Goal: Use online tool/utility: Utilize a website feature to perform a specific function

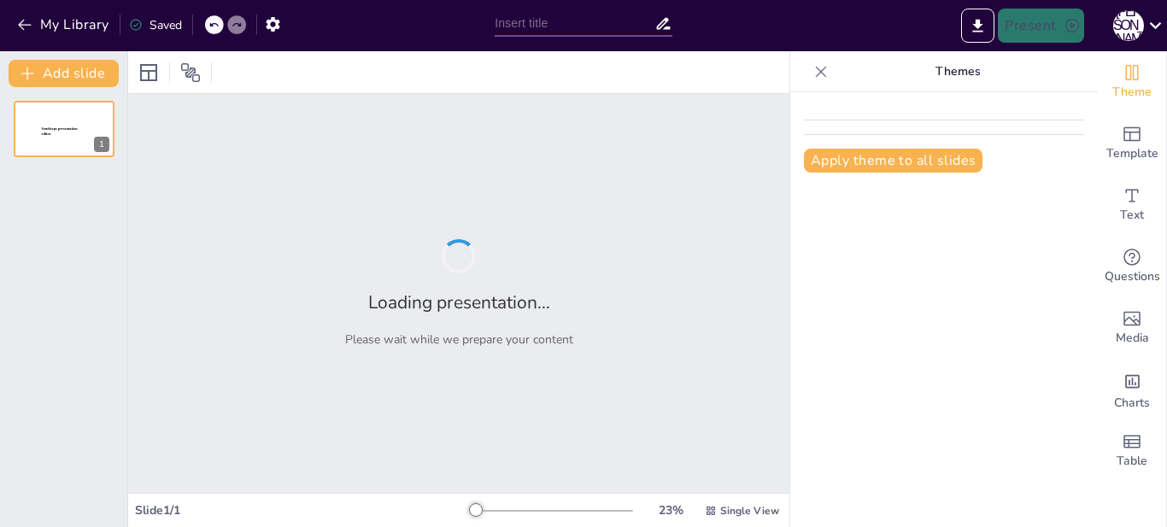
type input "Серпнева онлайн-конференція: Готуємось до нового навчального року!"
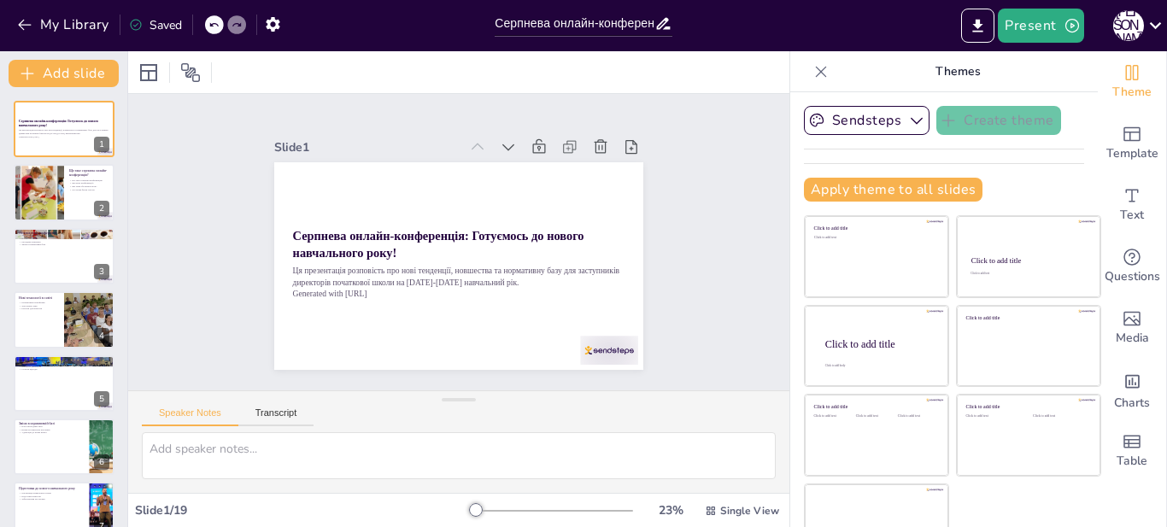
checkbox input "true"
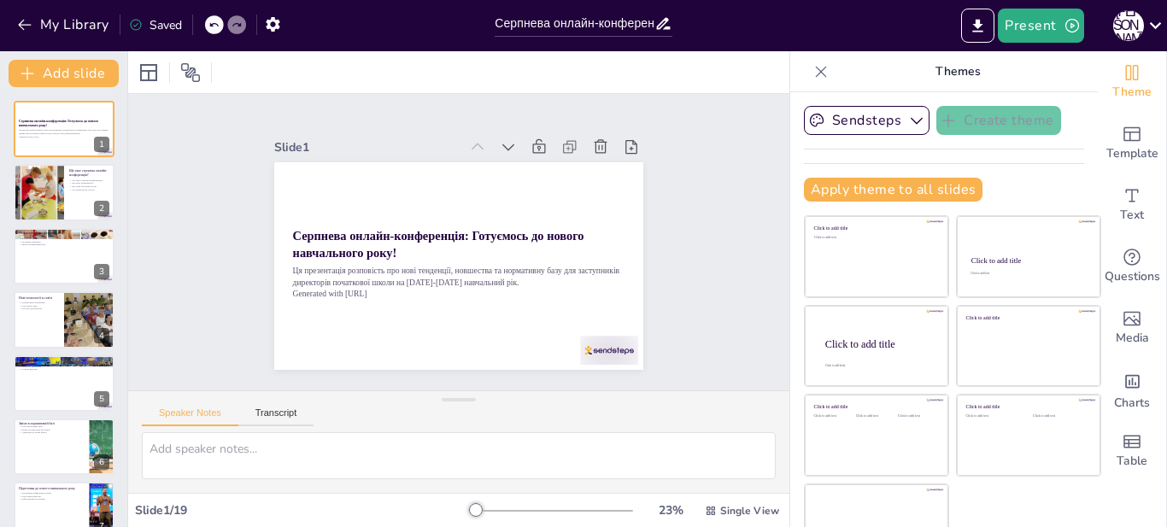
checkbox input "true"
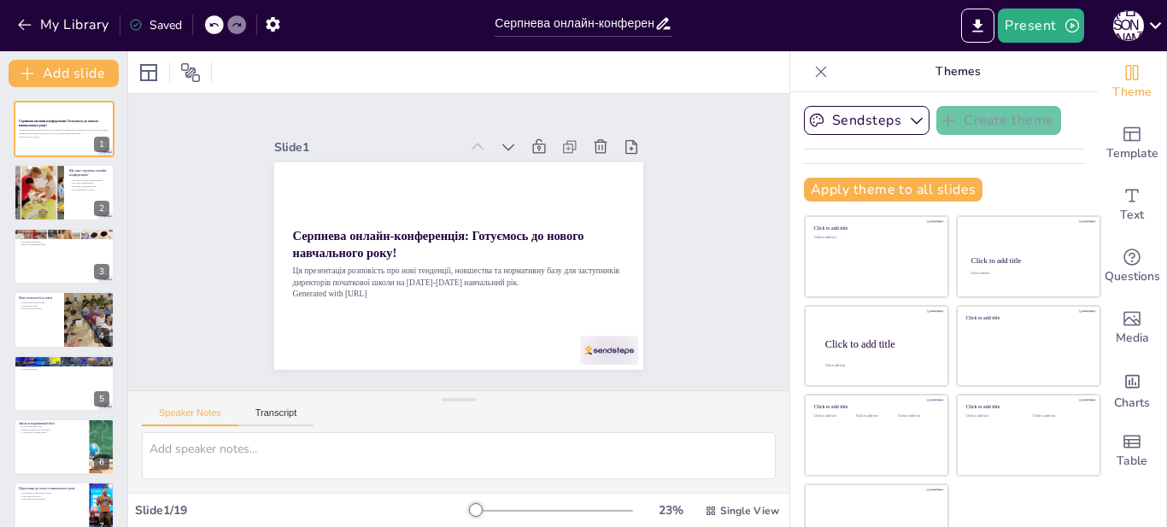
checkbox input "true"
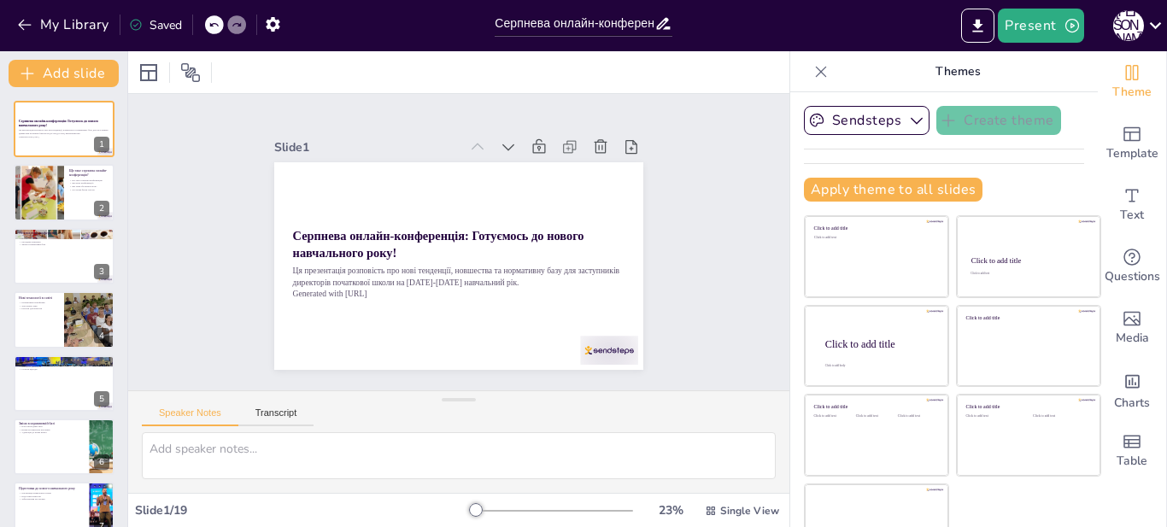
checkbox input "true"
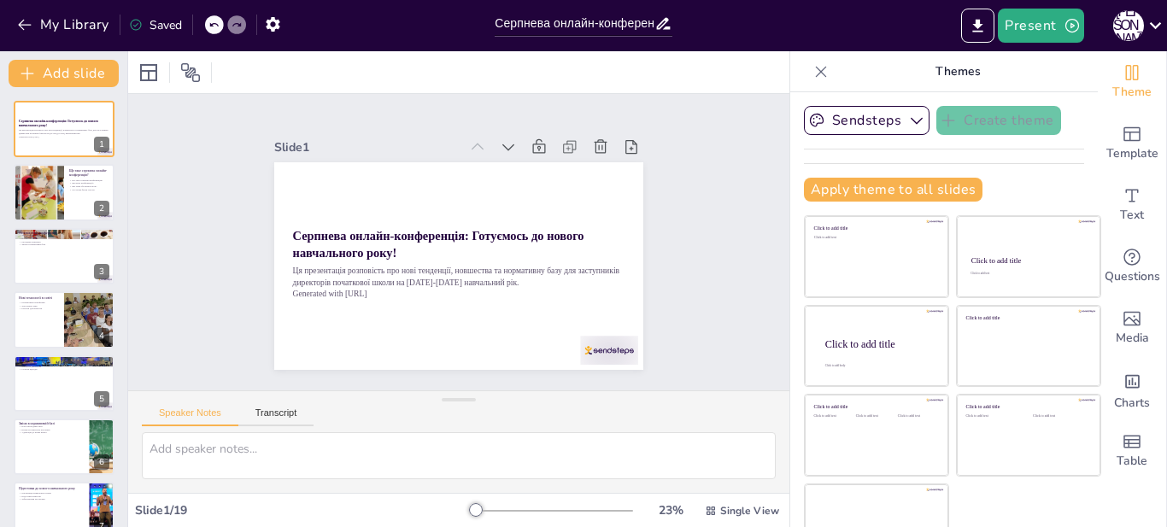
checkbox input "true"
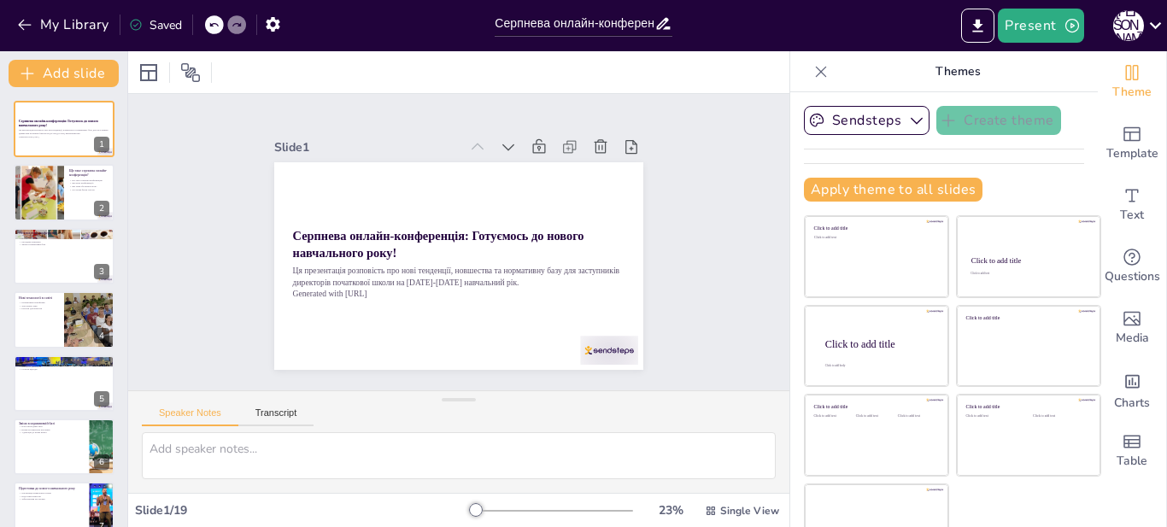
checkbox input "true"
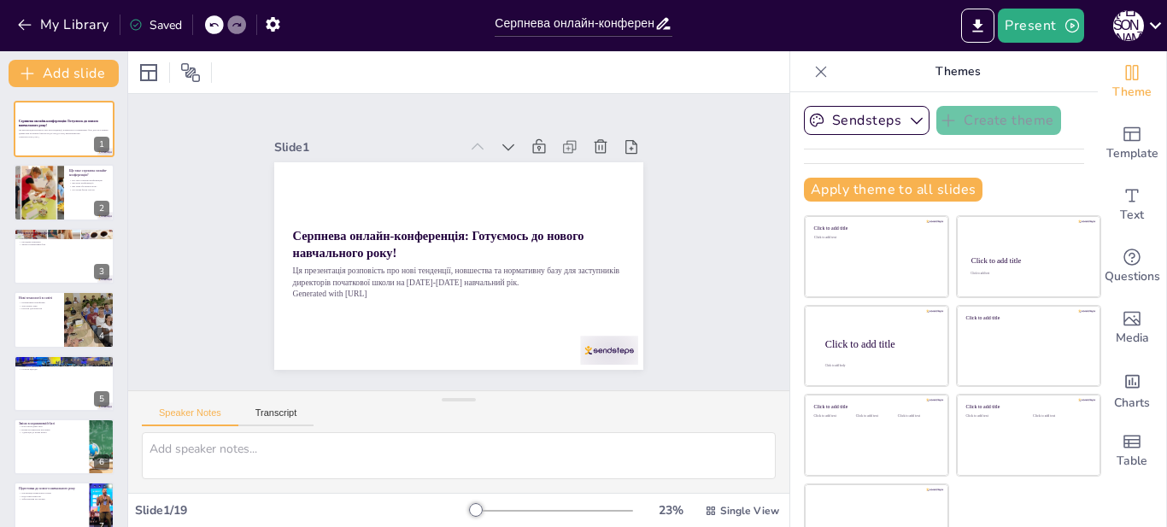
checkbox input "true"
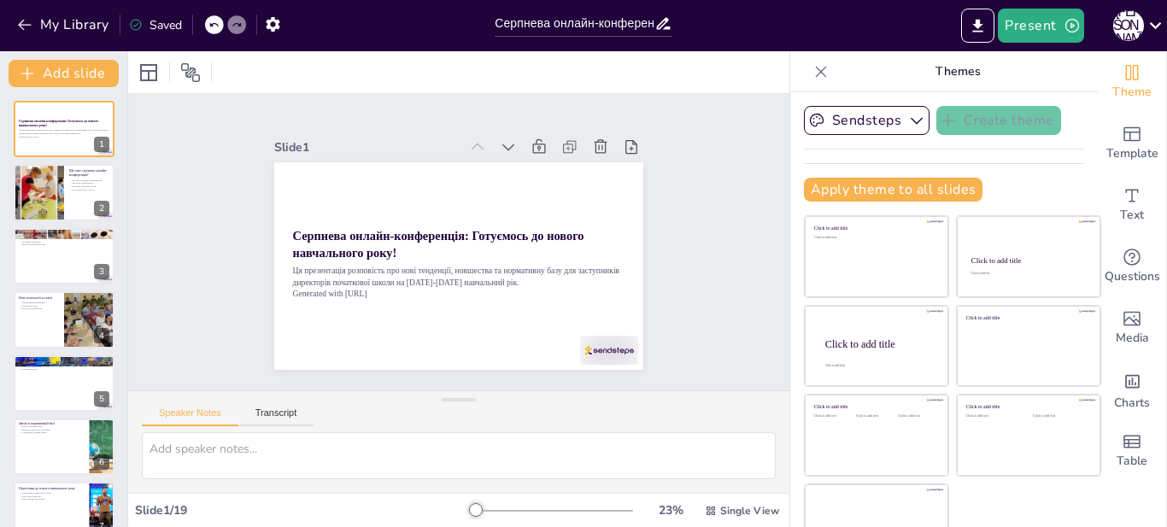
checkbox input "true"
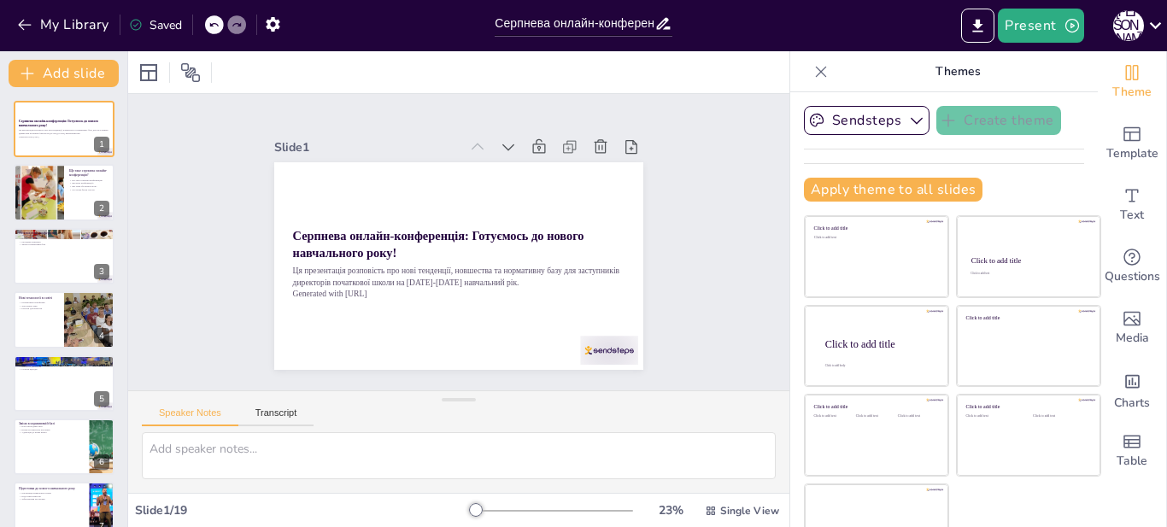
checkbox input "true"
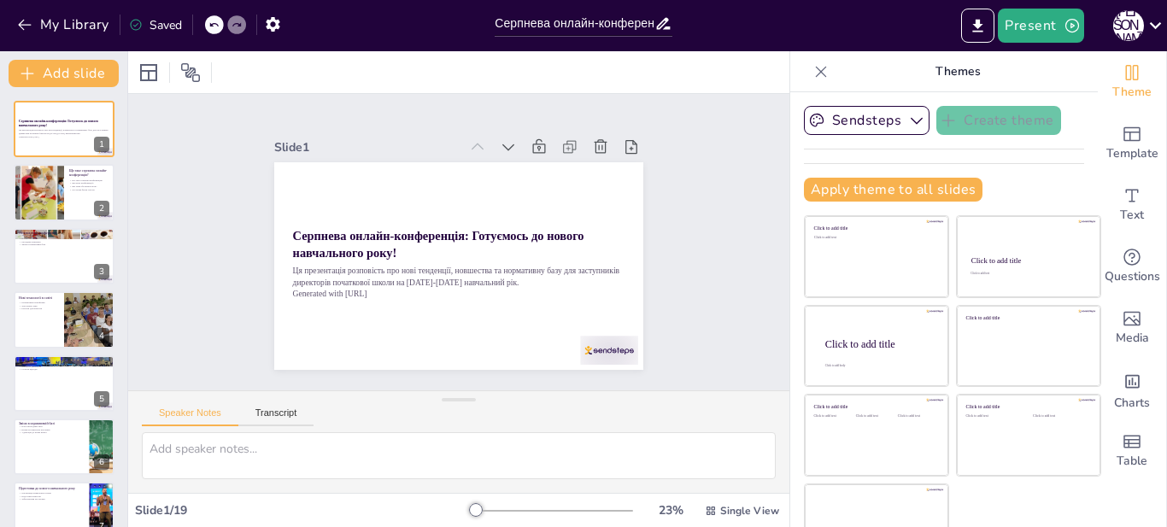
checkbox input "true"
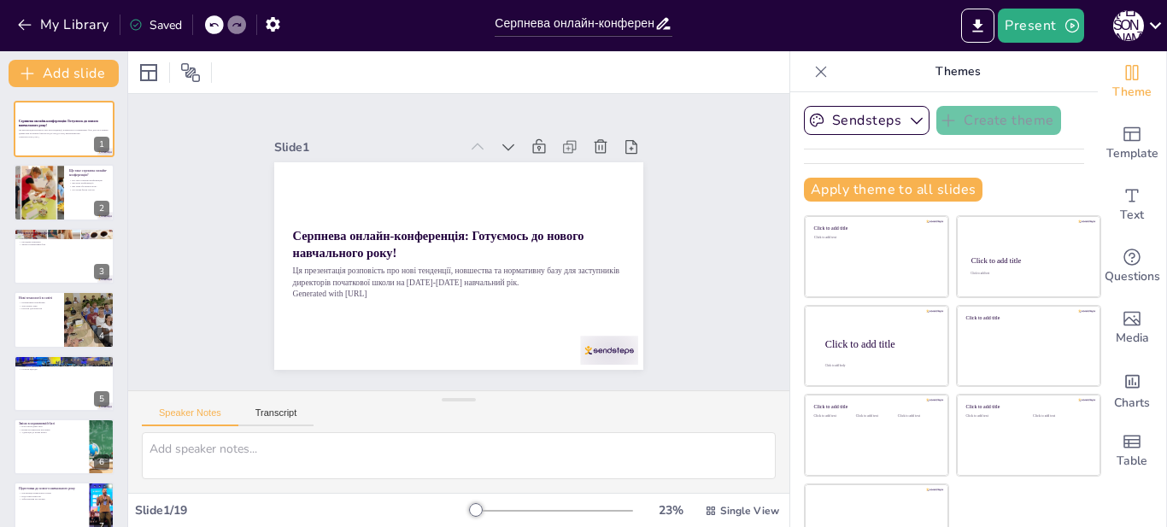
checkbox input "true"
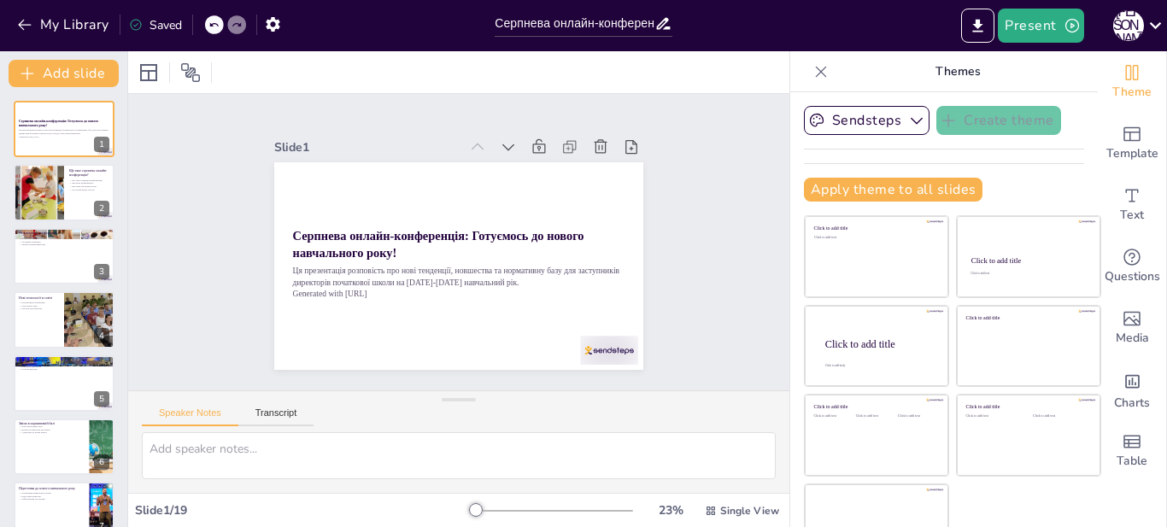
checkbox input "true"
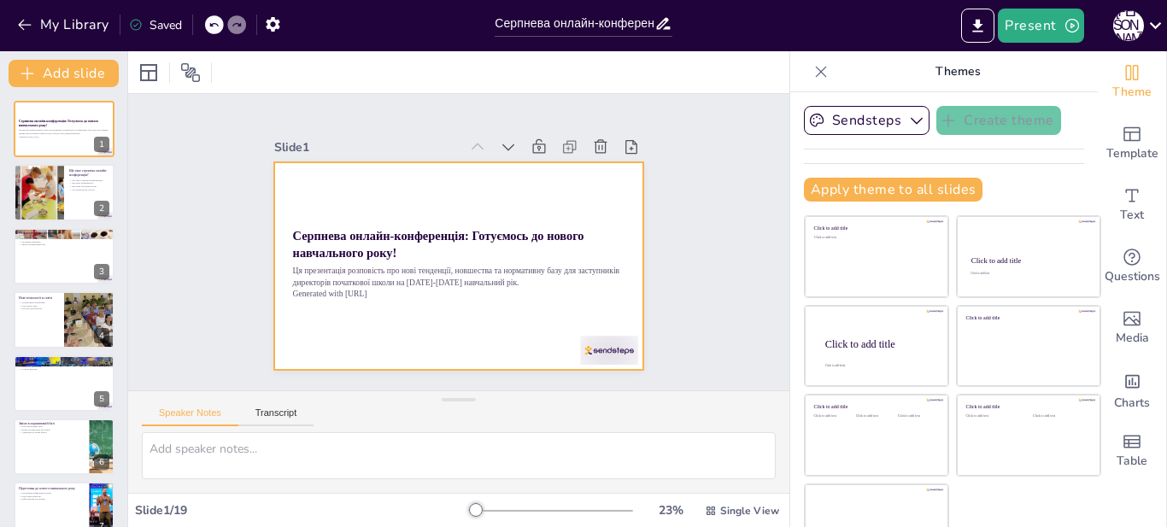
checkbox input "true"
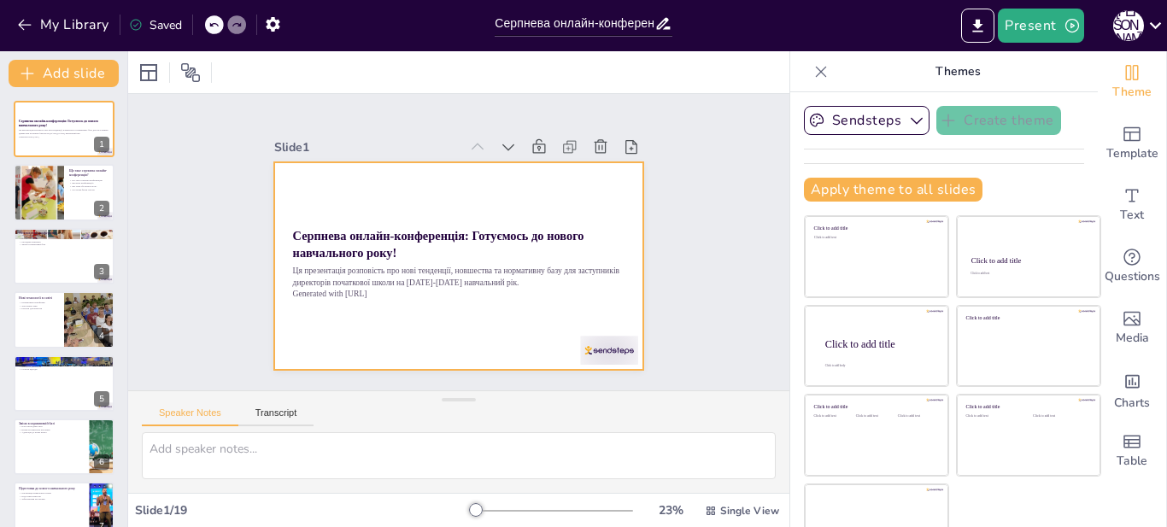
checkbox input "true"
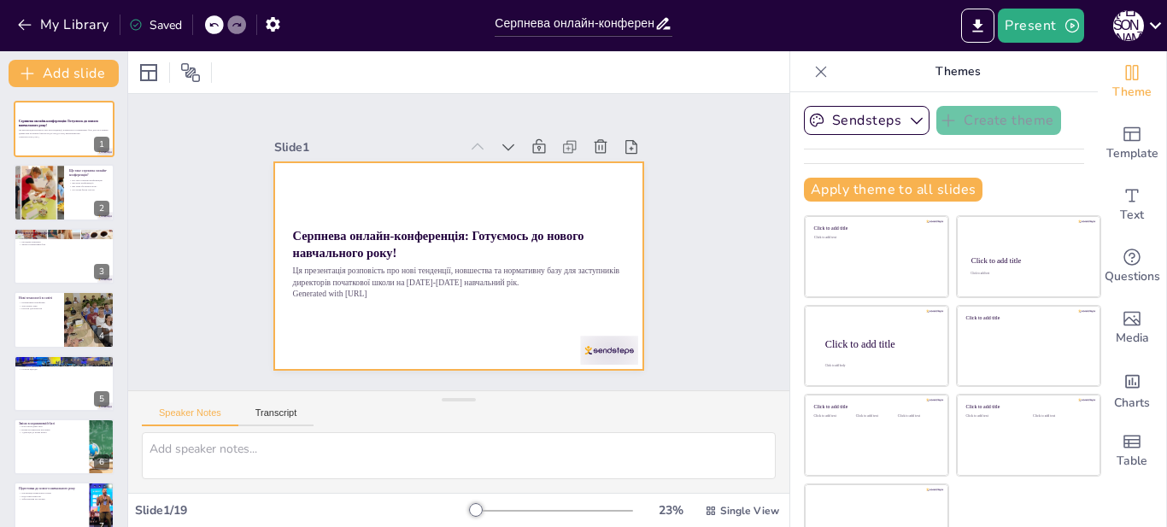
checkbox input "true"
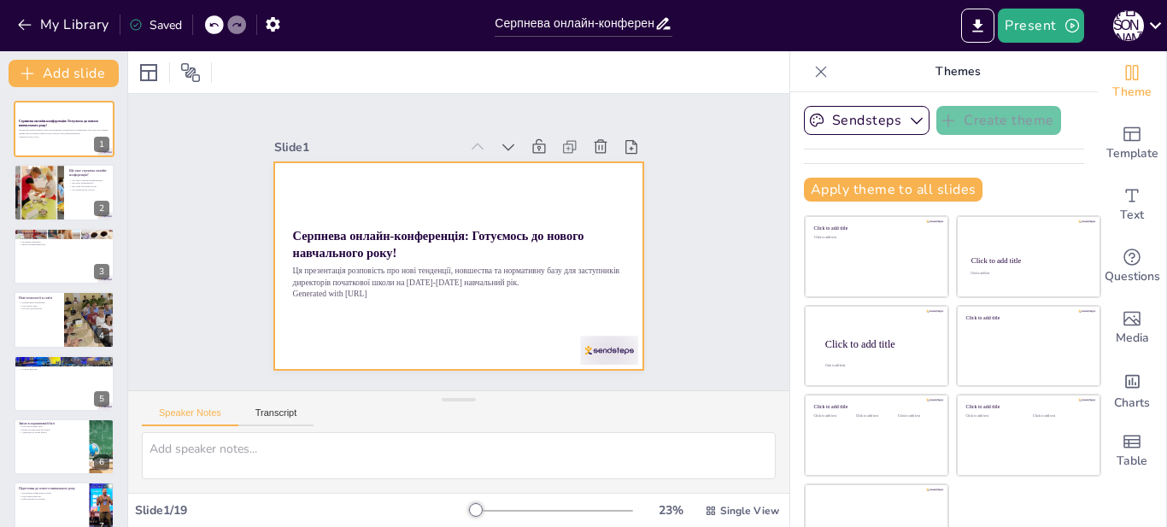
checkbox input "true"
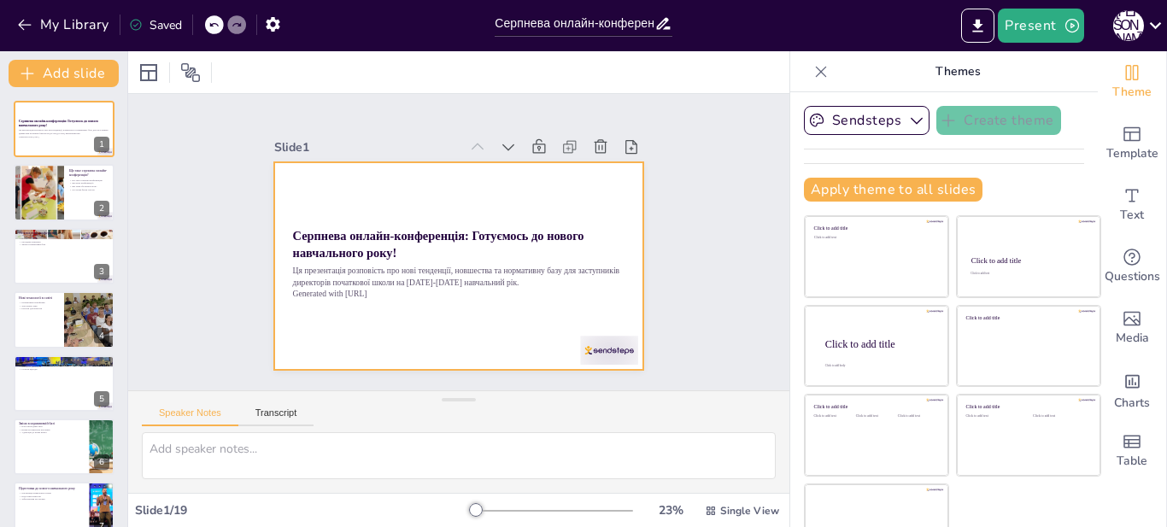
checkbox input "true"
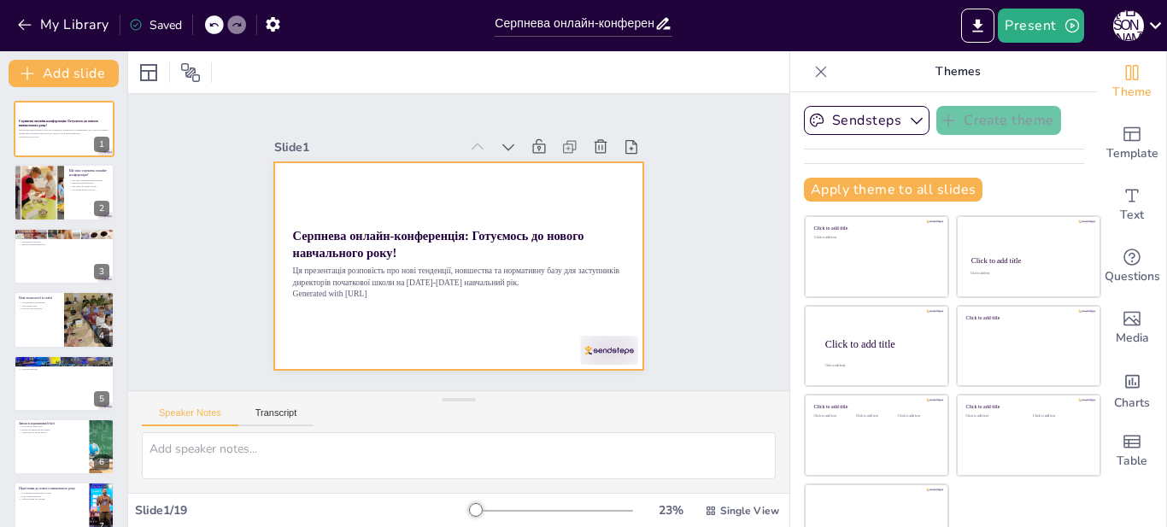
checkbox input "true"
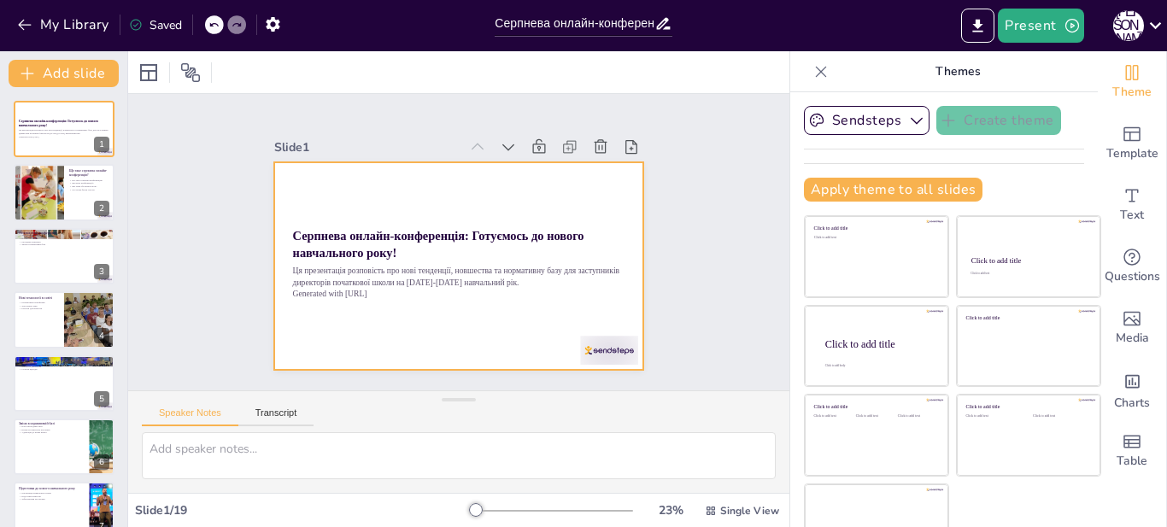
checkbox input "true"
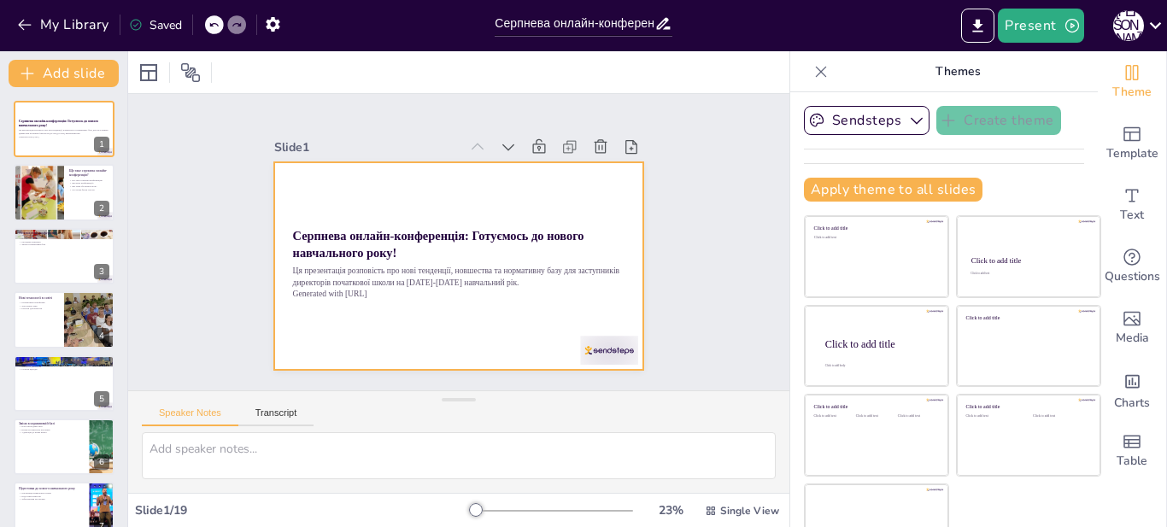
checkbox input "true"
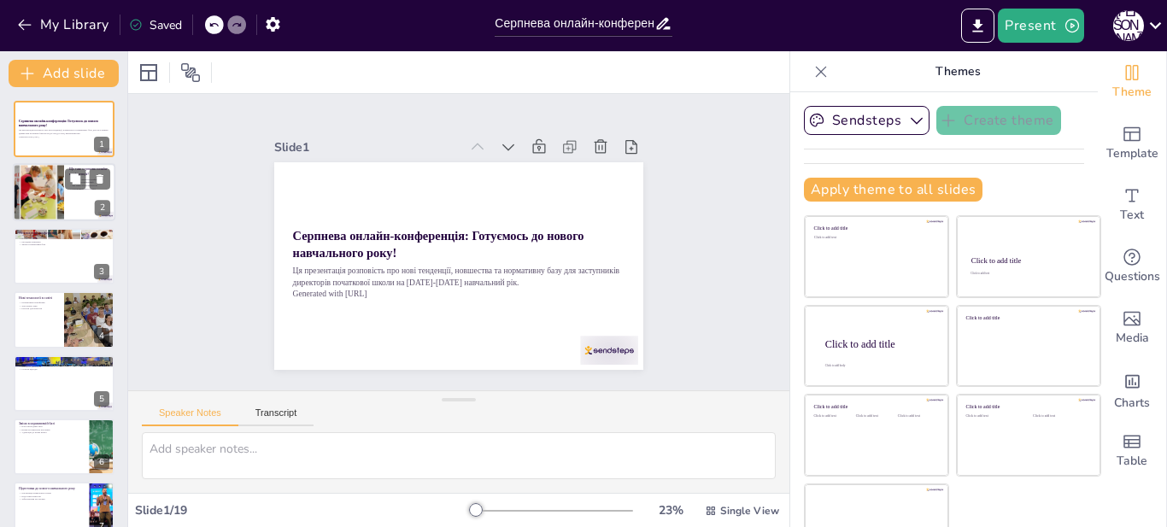
checkbox input "true"
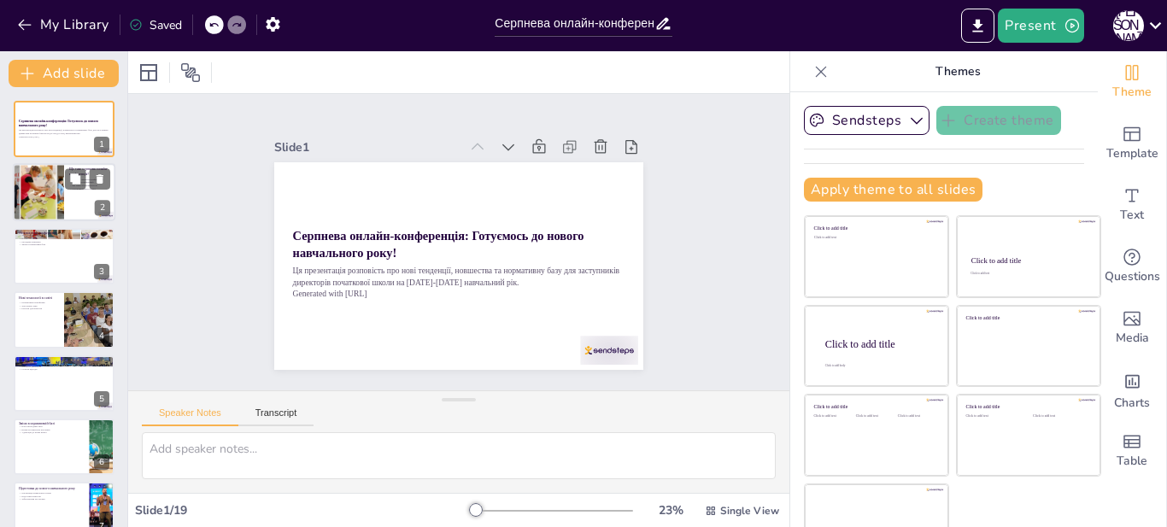
checkbox input "true"
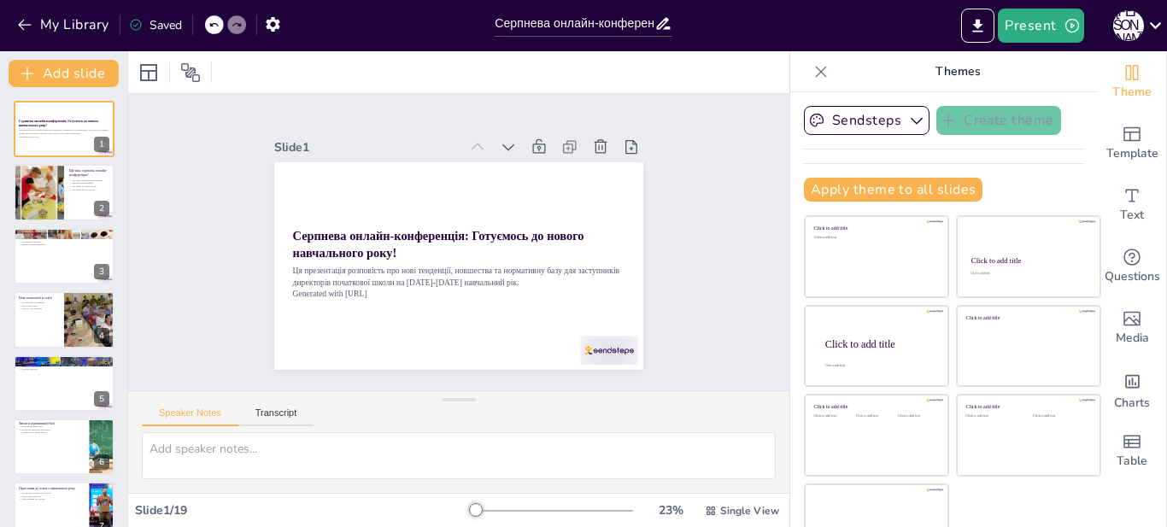
checkbox input "true"
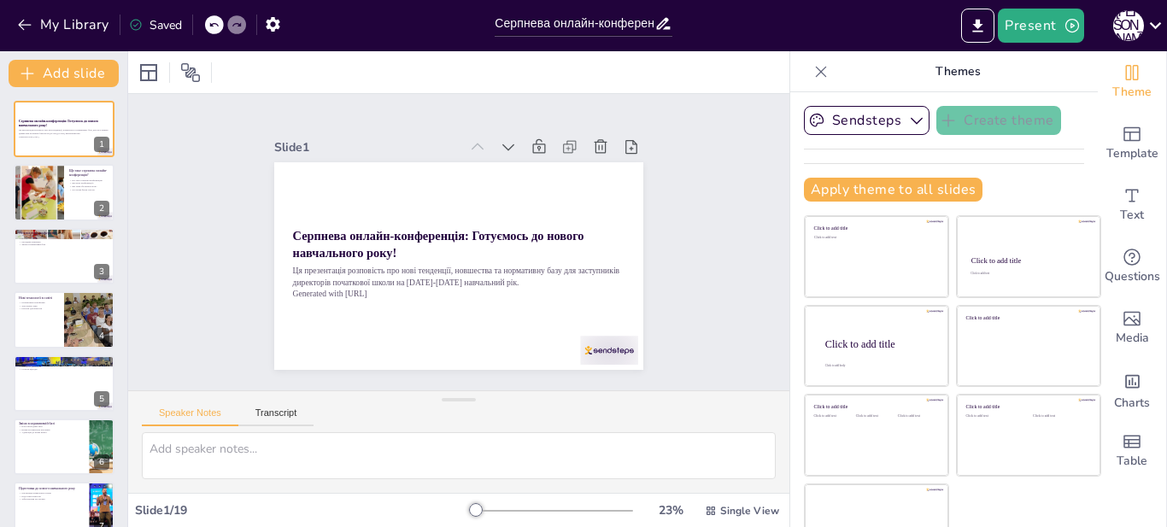
checkbox input "true"
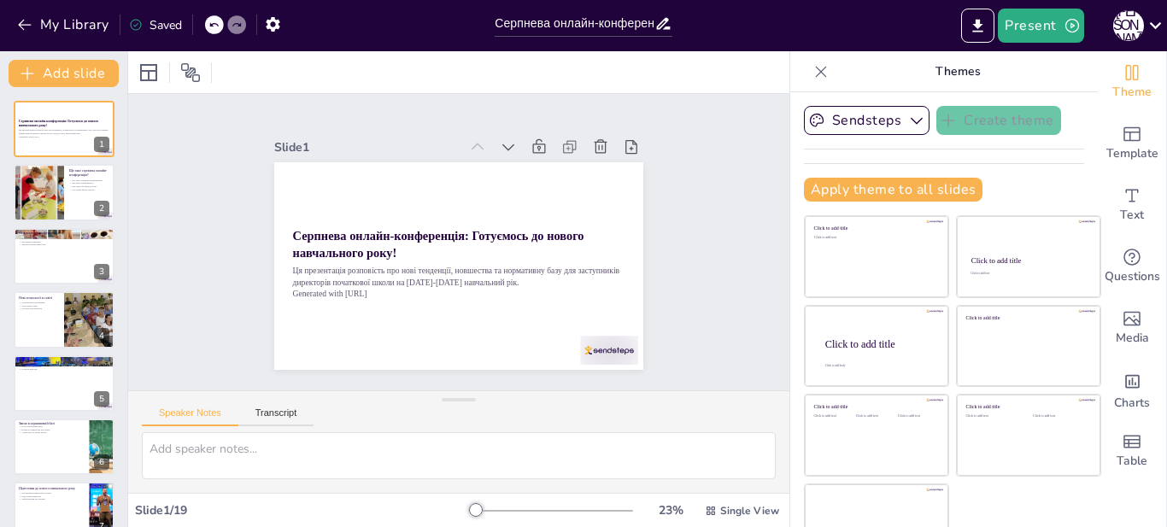
checkbox input "true"
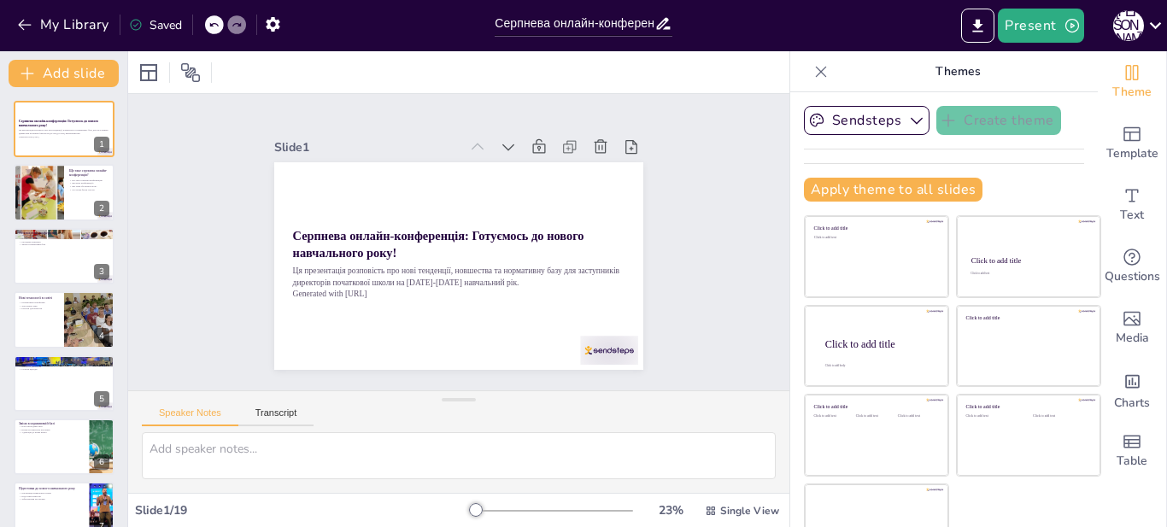
checkbox input "true"
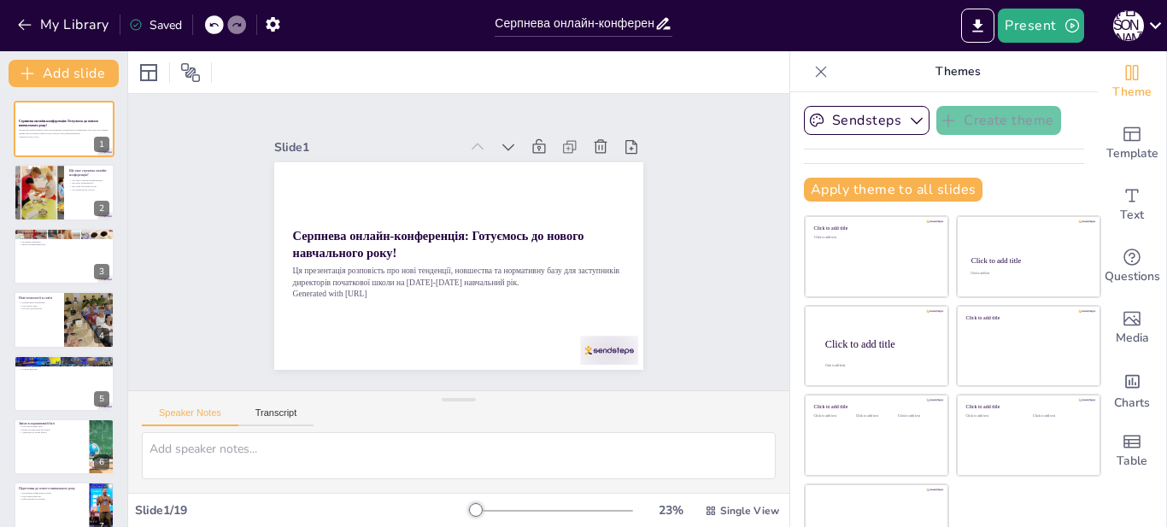
checkbox input "true"
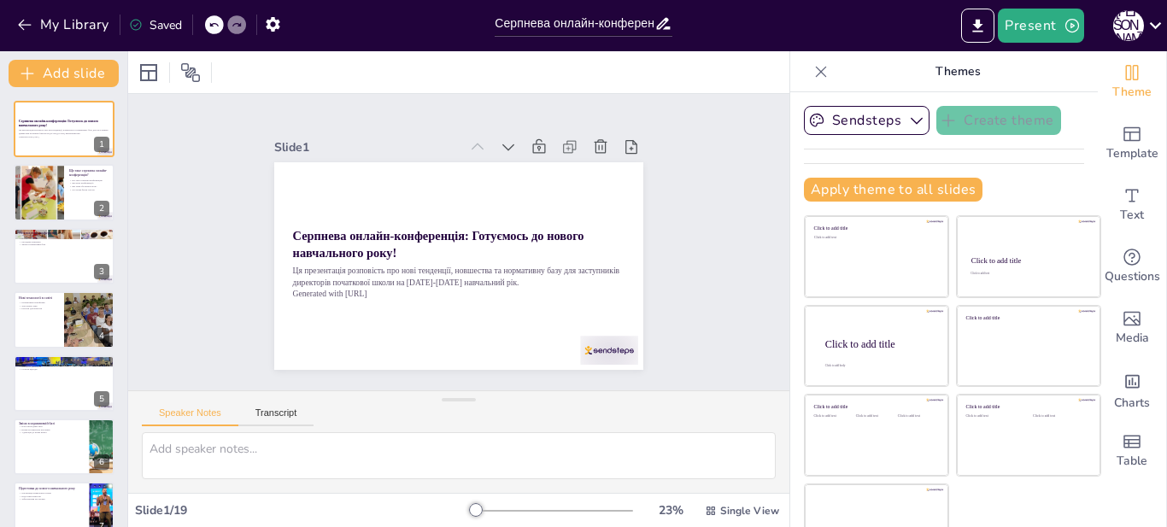
checkbox input "true"
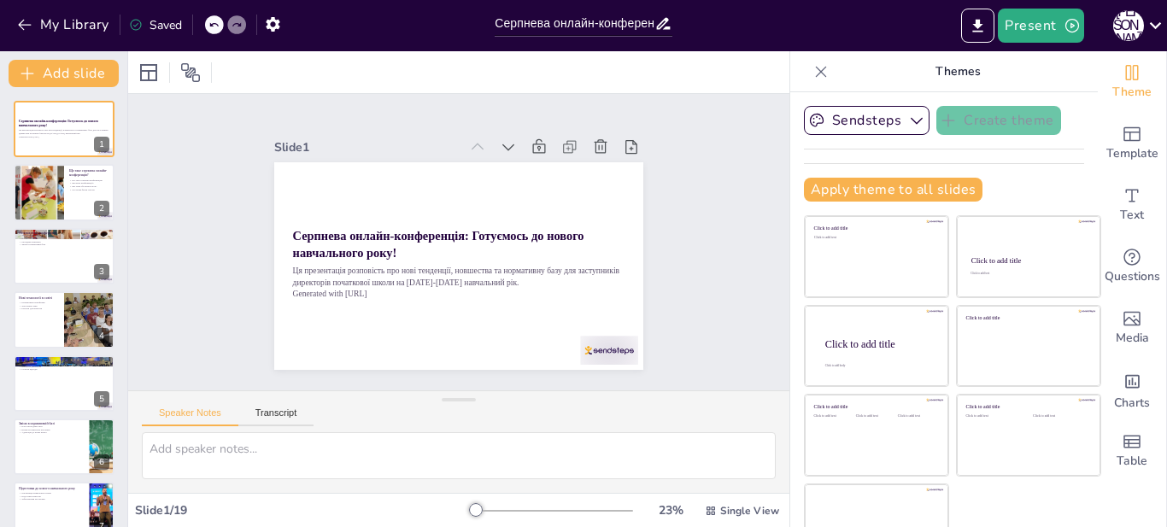
checkbox input "true"
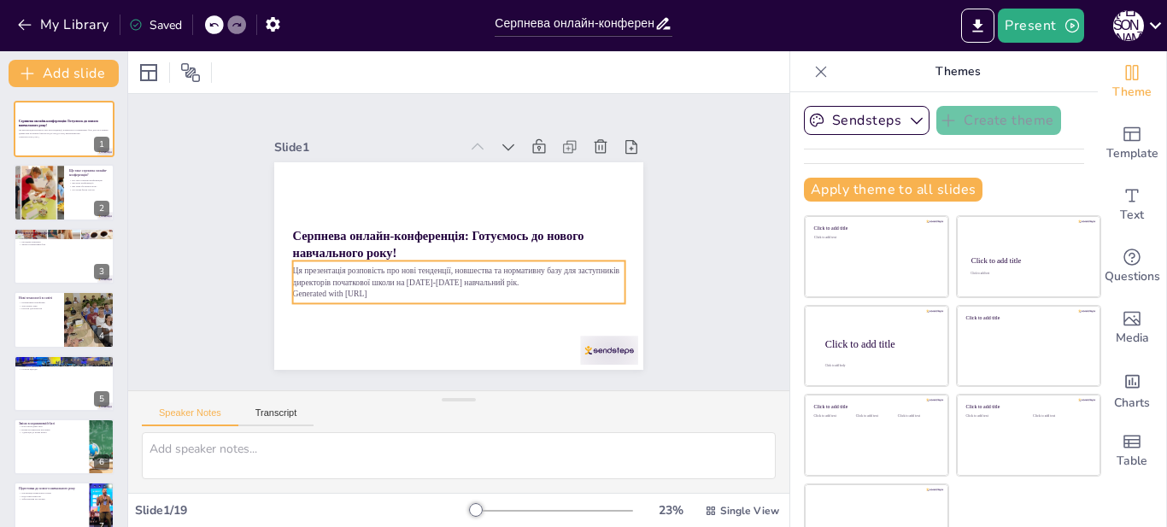
checkbox input "true"
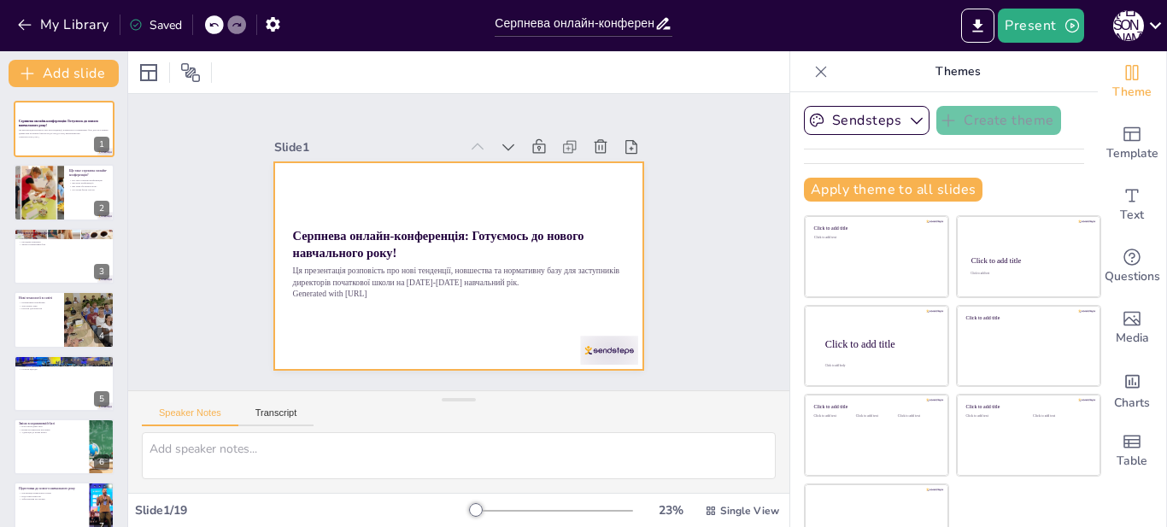
checkbox input "true"
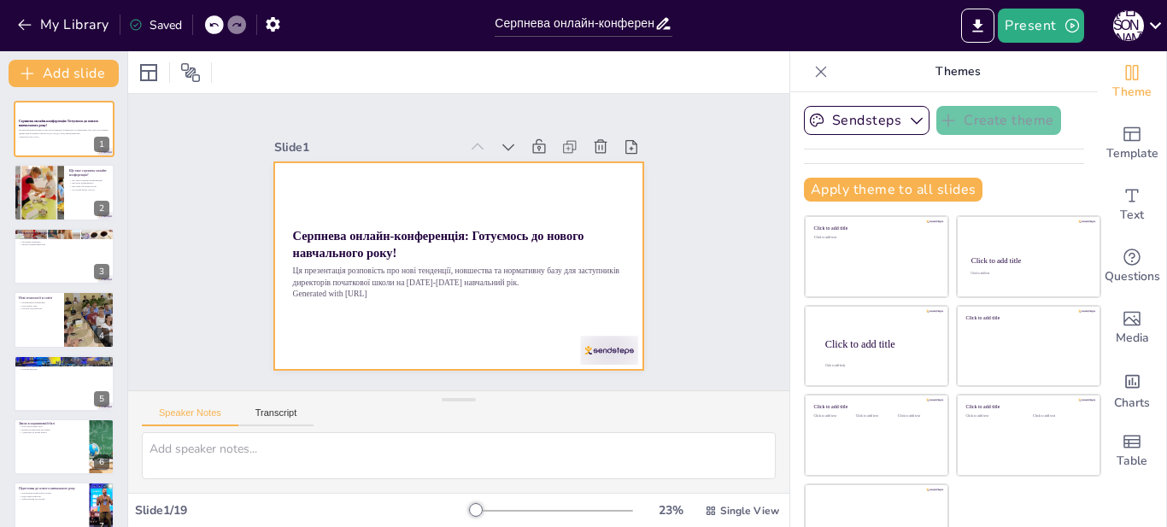
checkbox input "true"
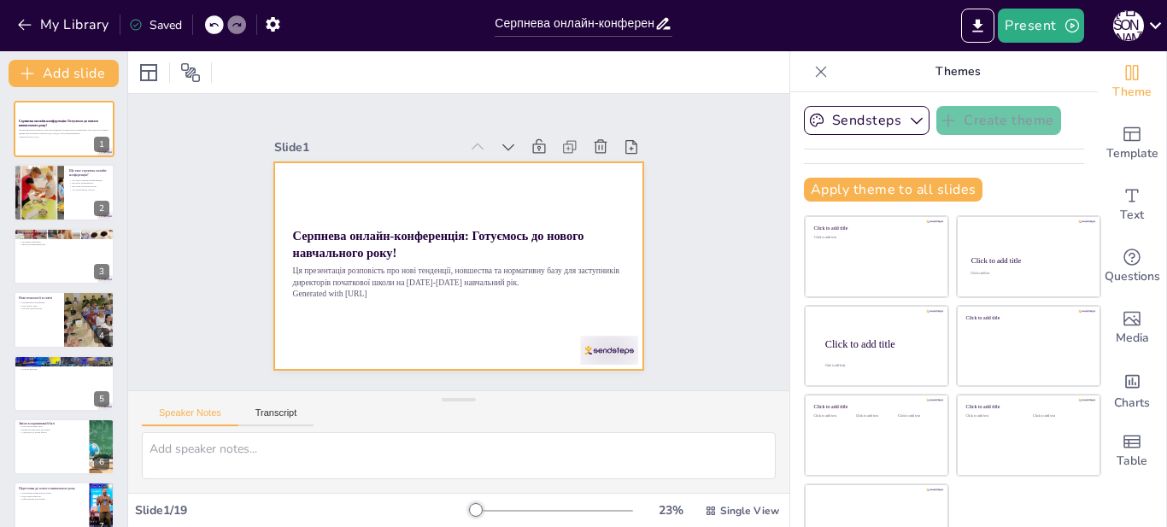
checkbox input "true"
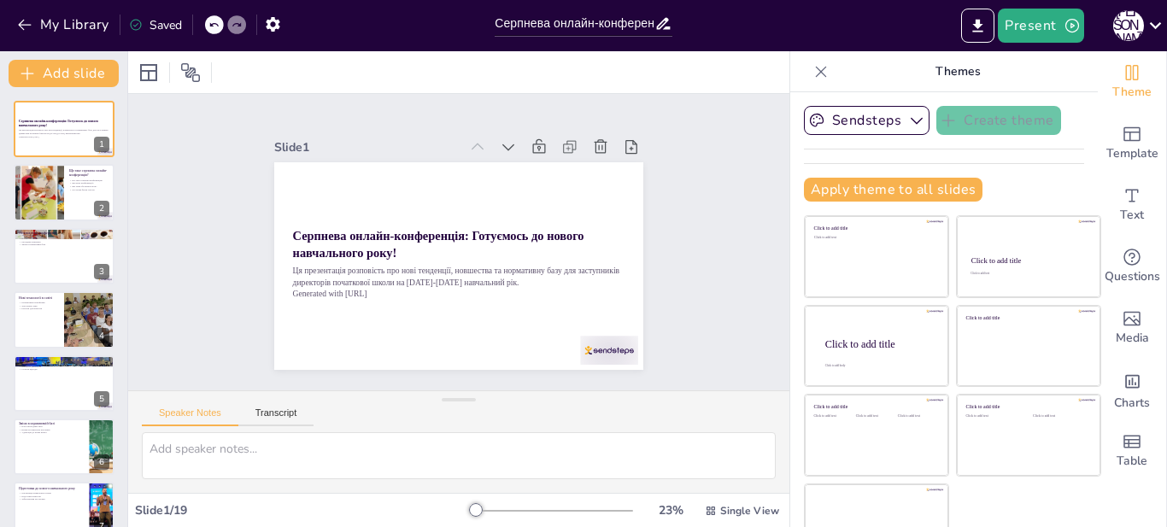
checkbox input "true"
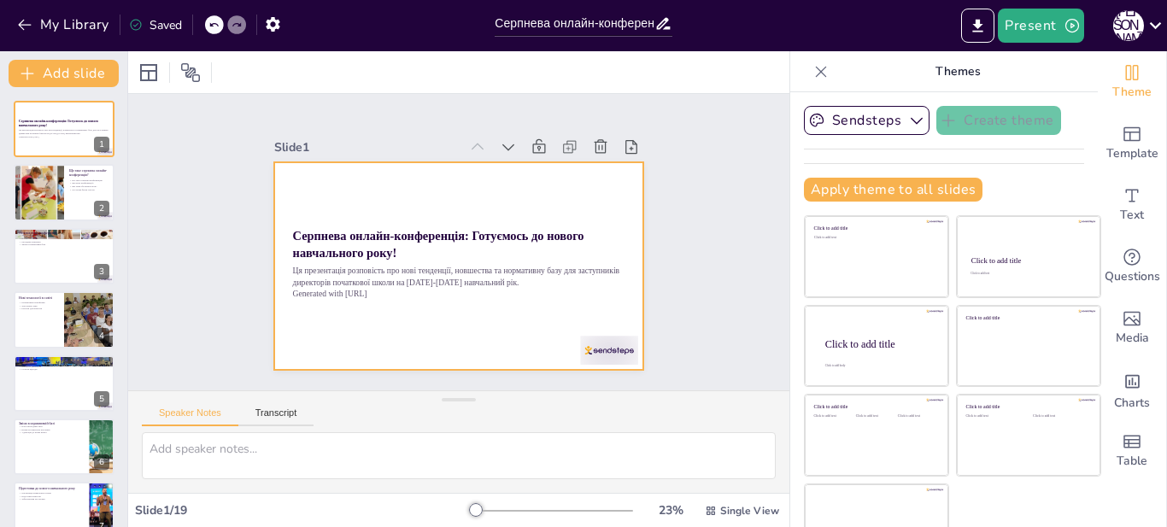
checkbox input "true"
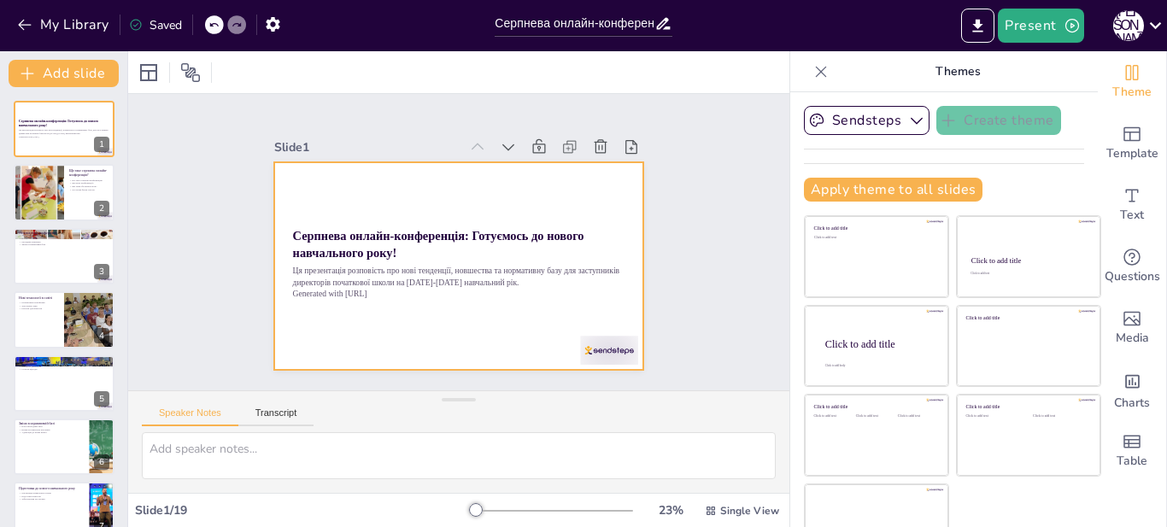
checkbox input "true"
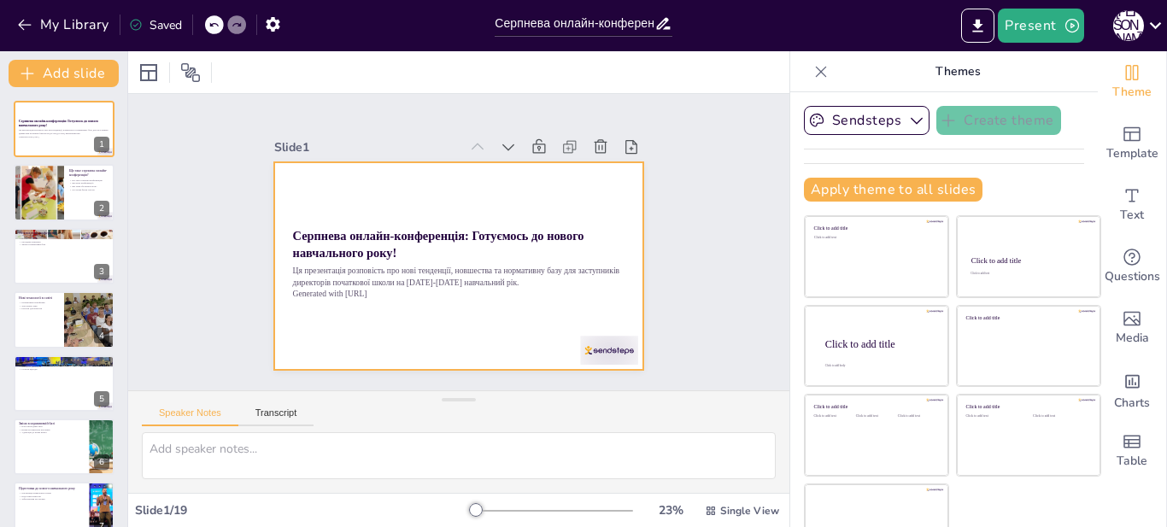
checkbox input "true"
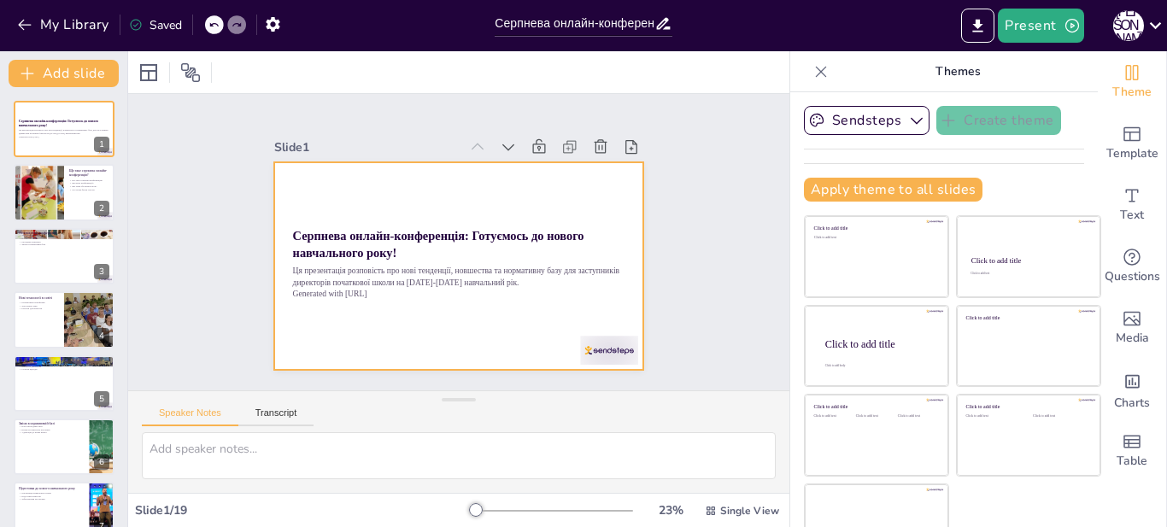
checkbox input "true"
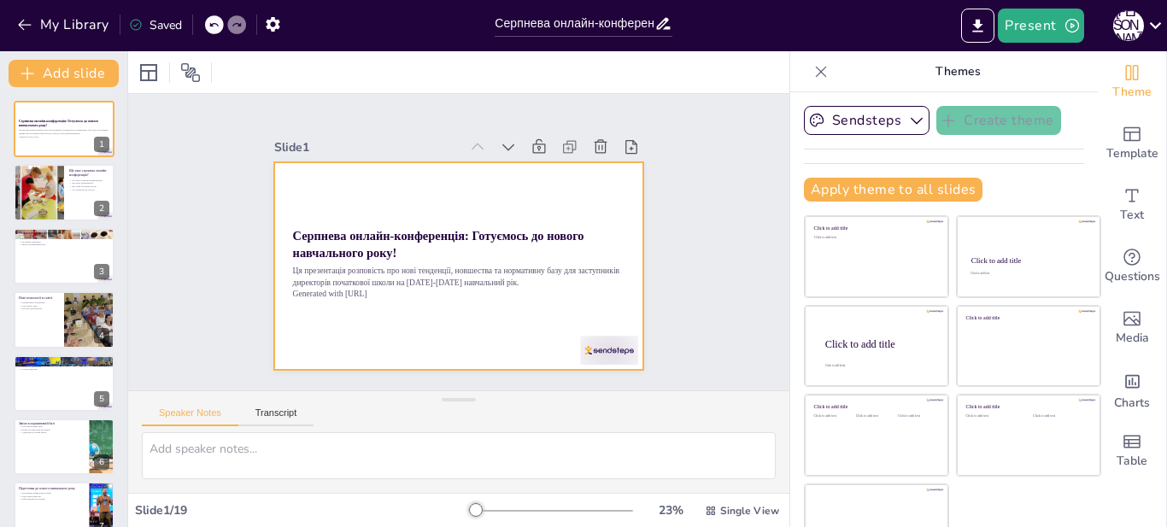
checkbox input "true"
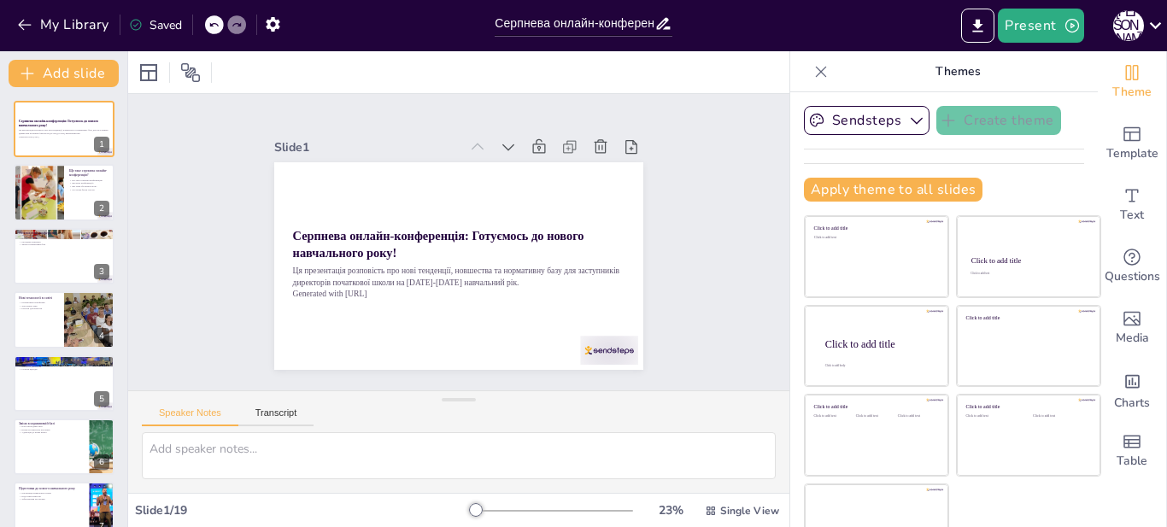
checkbox input "true"
click at [554, 250] on icon at bounding box center [564, 260] width 21 height 21
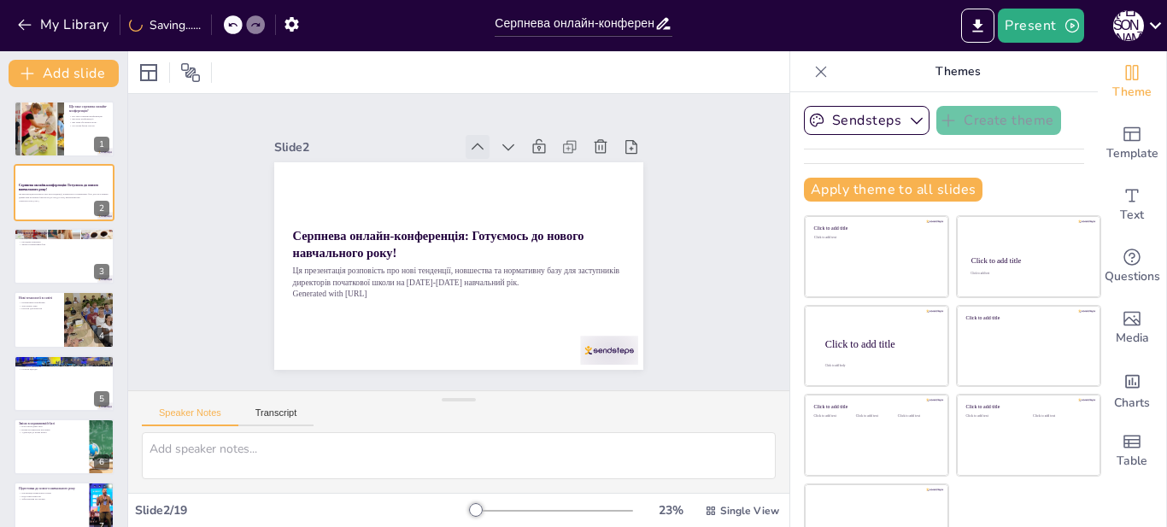
click at [499, 147] on div at bounding box center [515, 163] width 32 height 32
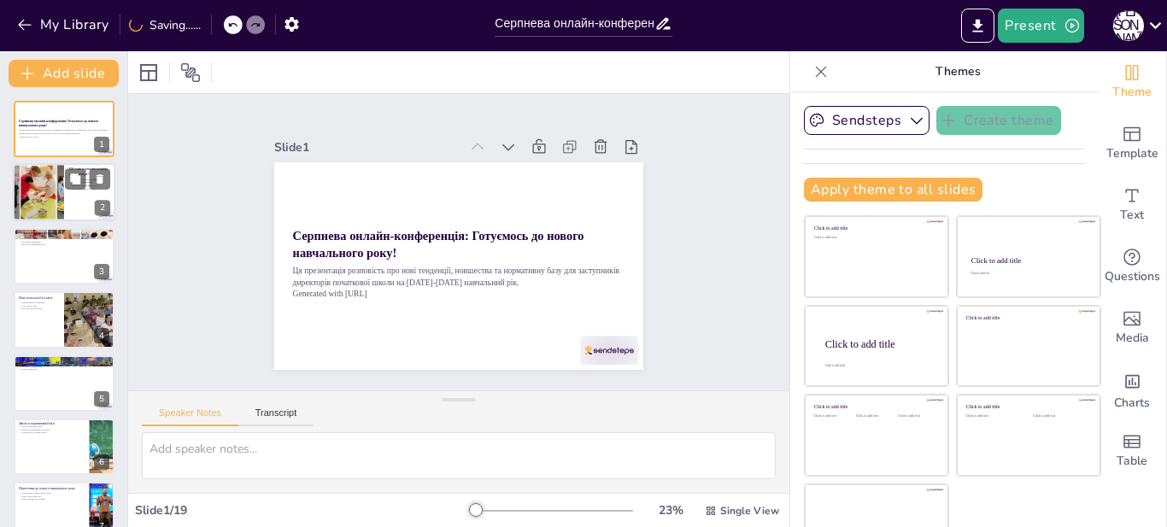
click at [48, 195] on div at bounding box center [38, 193] width 110 height 58
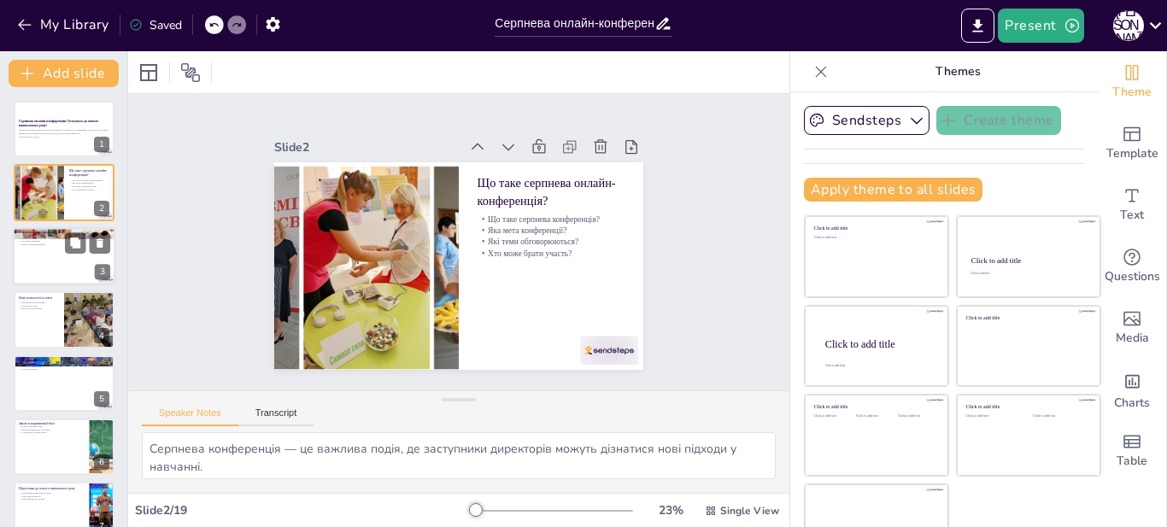
click at [53, 250] on div at bounding box center [64, 256] width 103 height 58
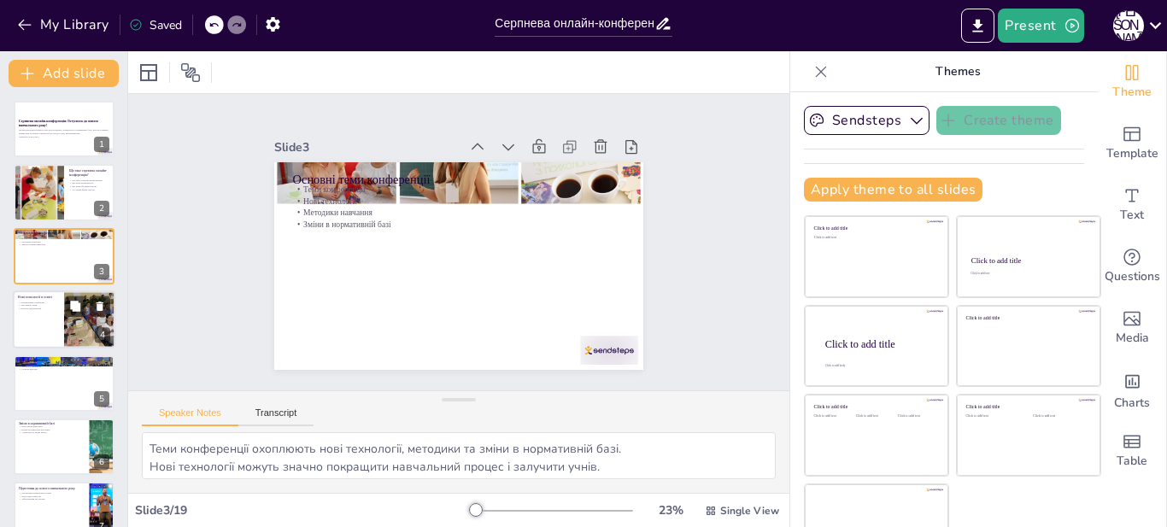
click at [22, 335] on div at bounding box center [64, 320] width 103 height 58
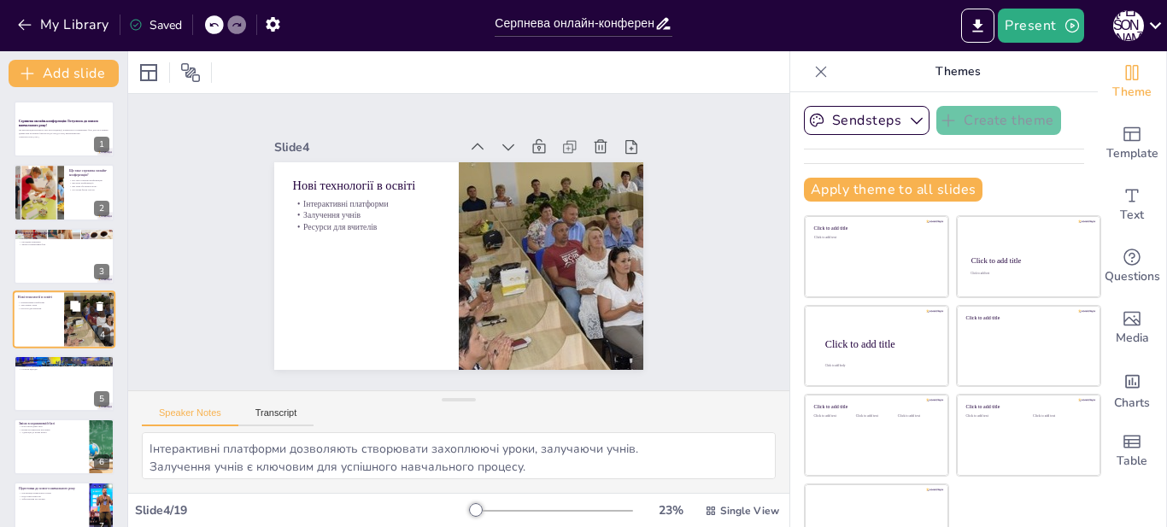
scroll to position [13, 0]
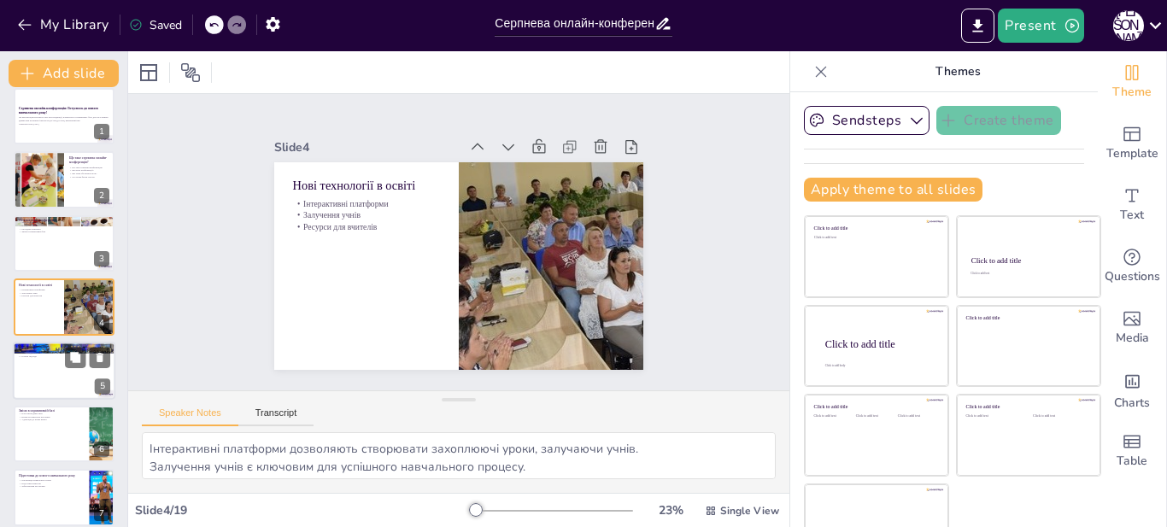
click at [46, 373] on div at bounding box center [64, 371] width 103 height 58
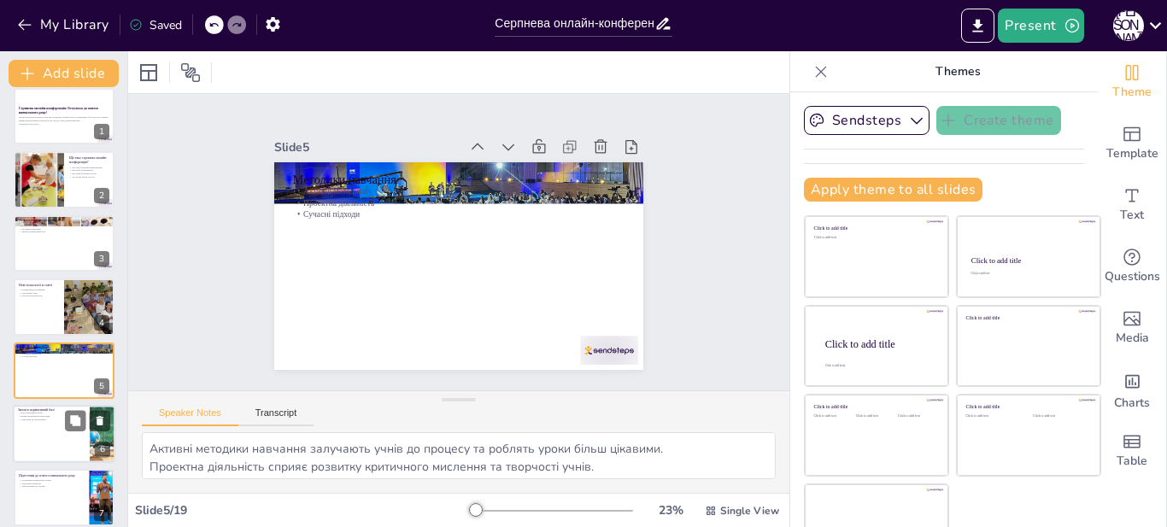
scroll to position [76, 0]
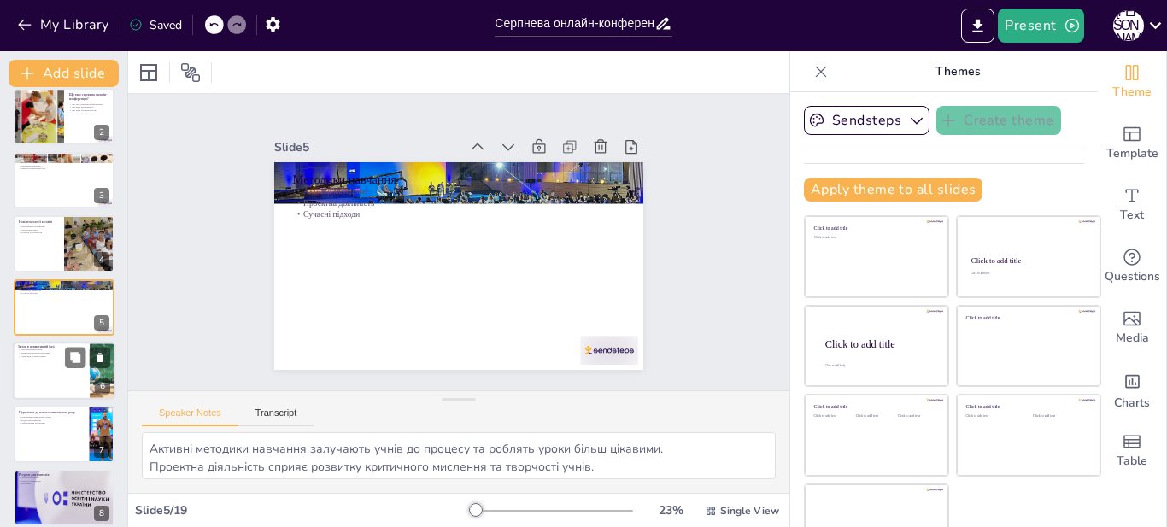
click at [40, 367] on div at bounding box center [64, 371] width 103 height 58
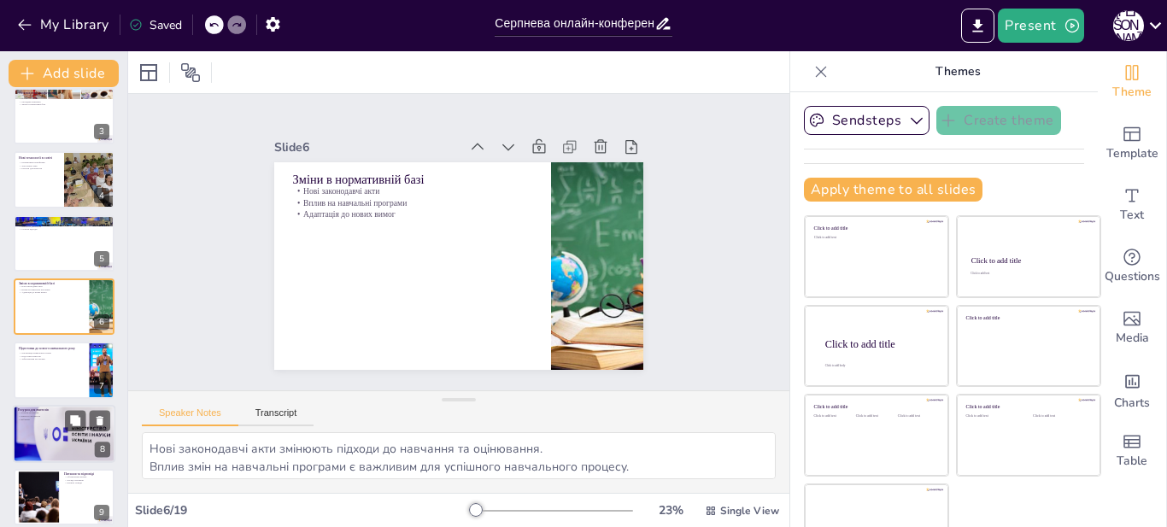
click at [29, 376] on div at bounding box center [64, 370] width 101 height 56
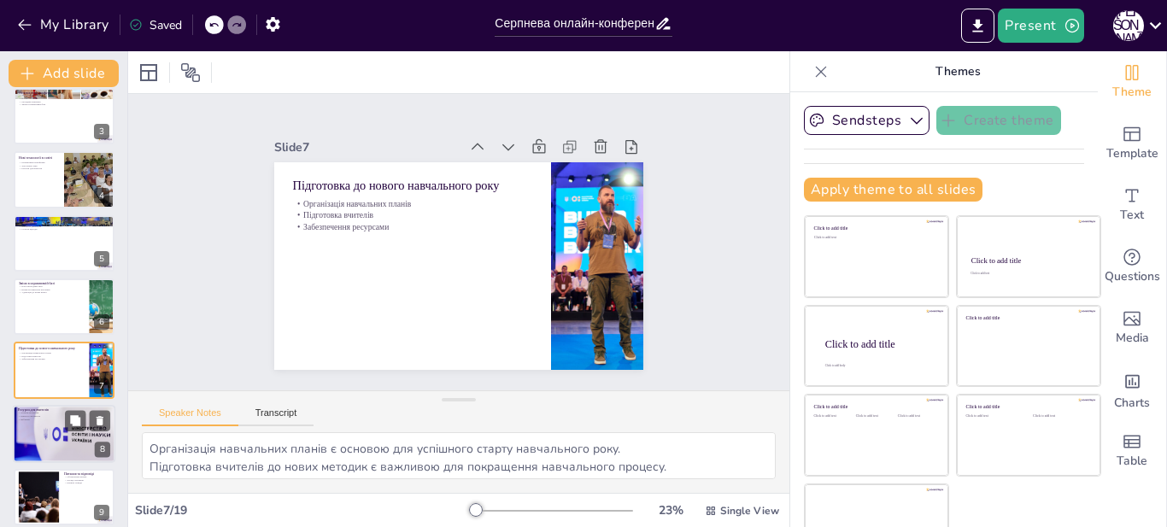
scroll to position [203, 0]
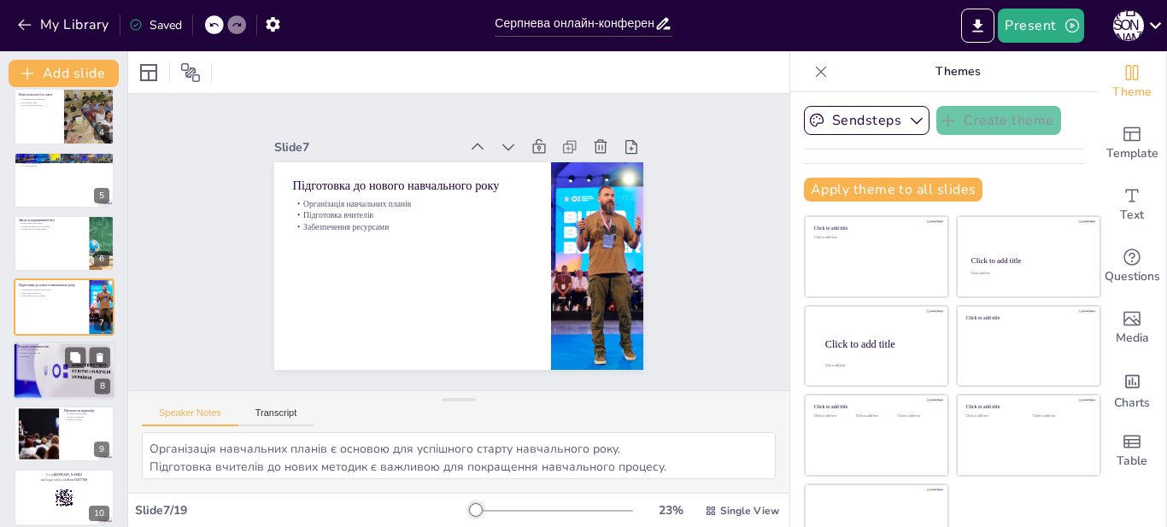
click at [52, 385] on div at bounding box center [64, 371] width 103 height 68
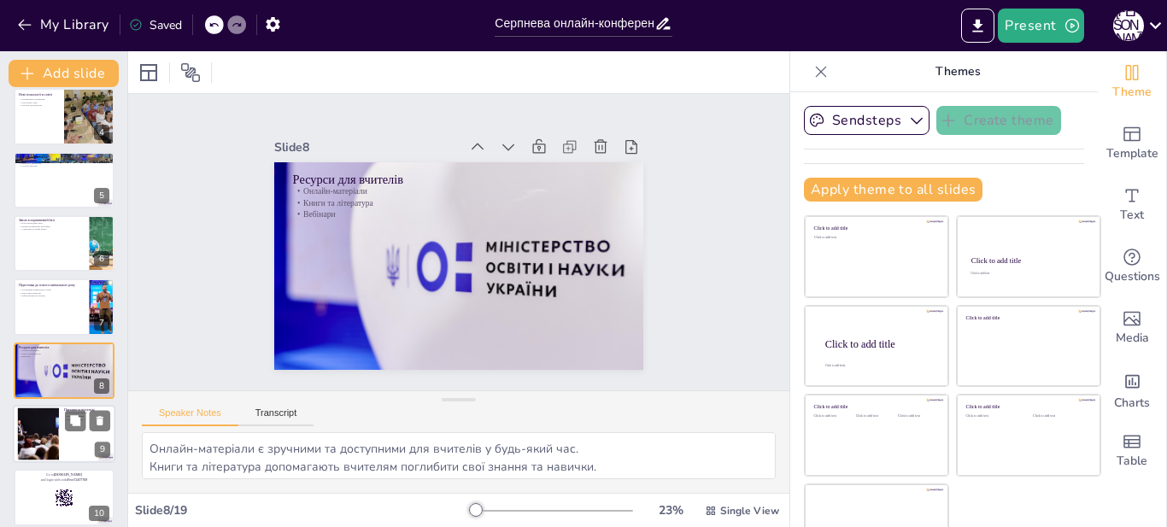
scroll to position [267, 0]
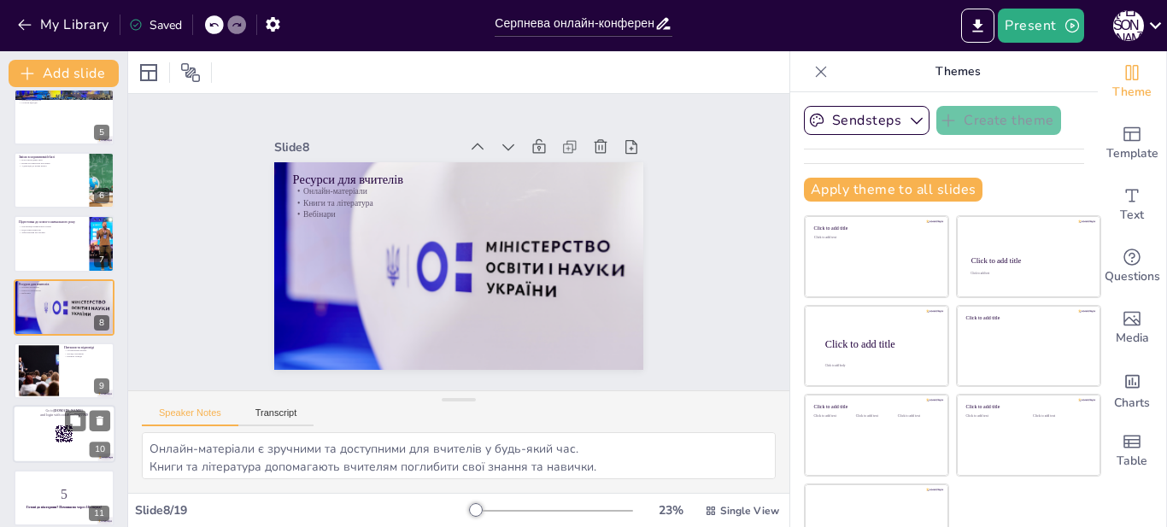
click at [44, 368] on div at bounding box center [39, 370] width 77 height 51
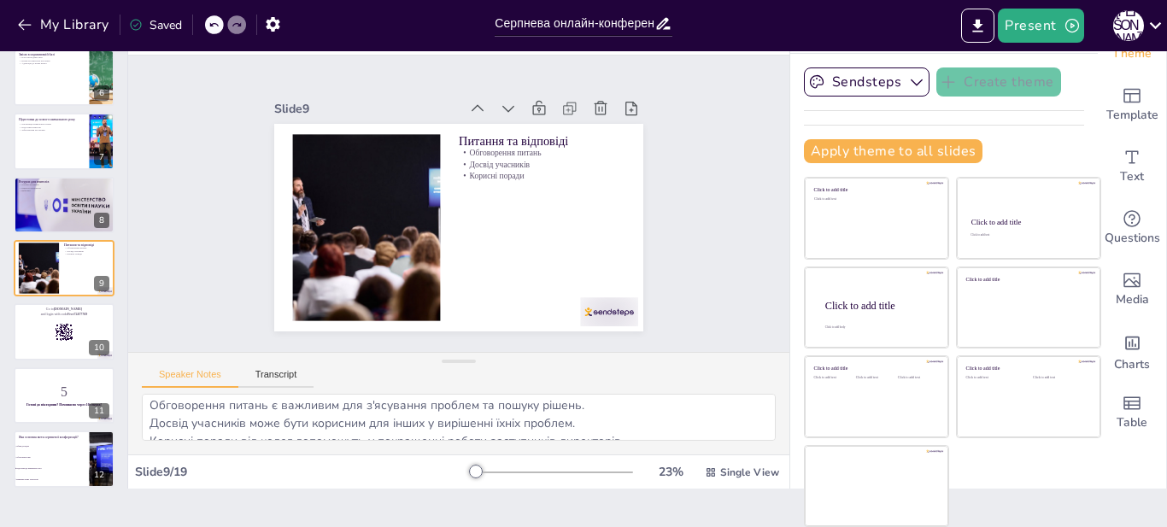
scroll to position [0, 0]
click at [34, 332] on div at bounding box center [64, 332] width 103 height 58
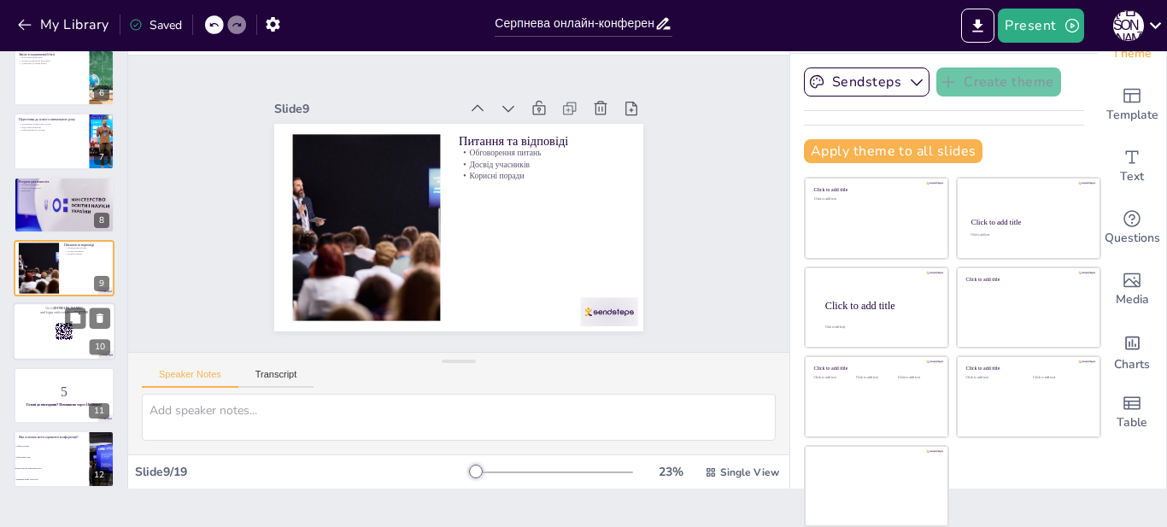
scroll to position [394, 0]
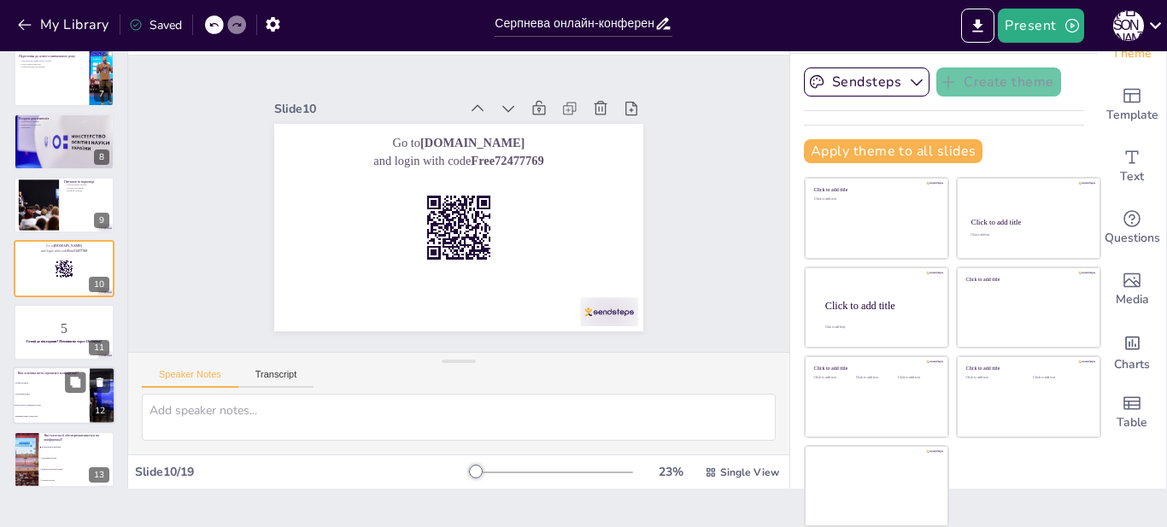
click at [37, 349] on div at bounding box center [64, 332] width 101 height 56
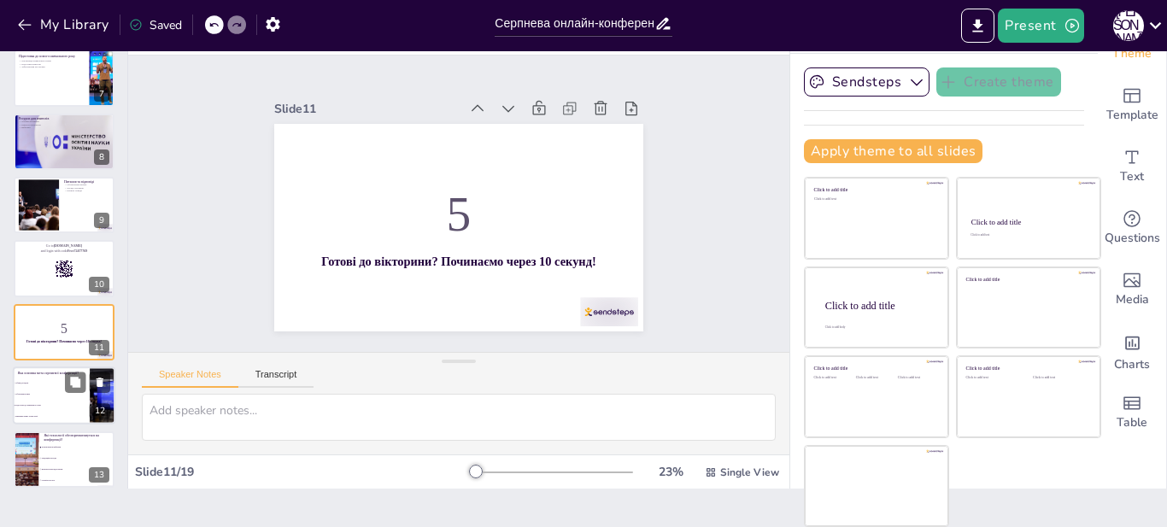
scroll to position [457, 0]
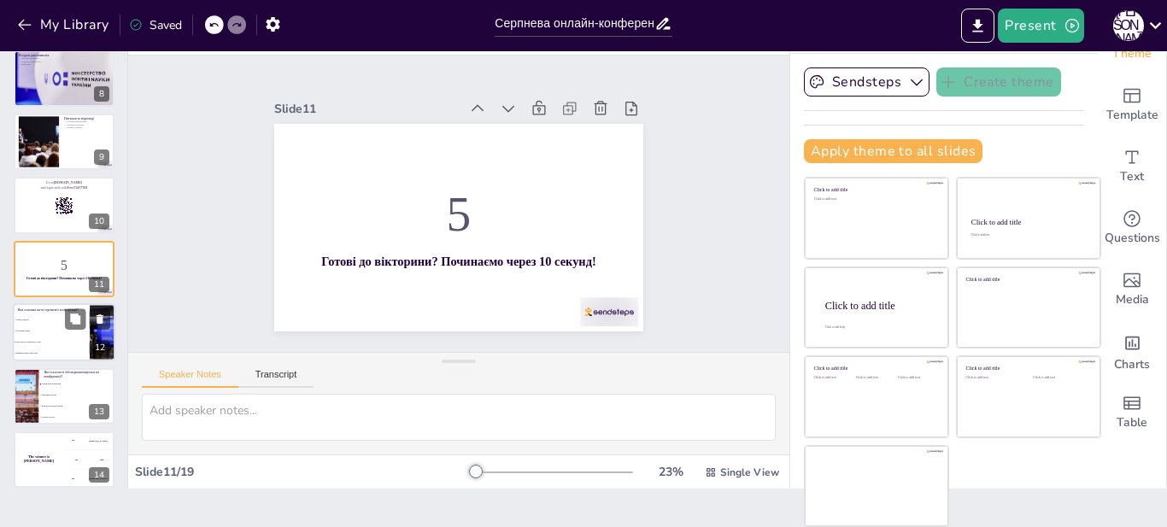
click at [43, 332] on li "Обговорення змін" at bounding box center [51, 331] width 77 height 11
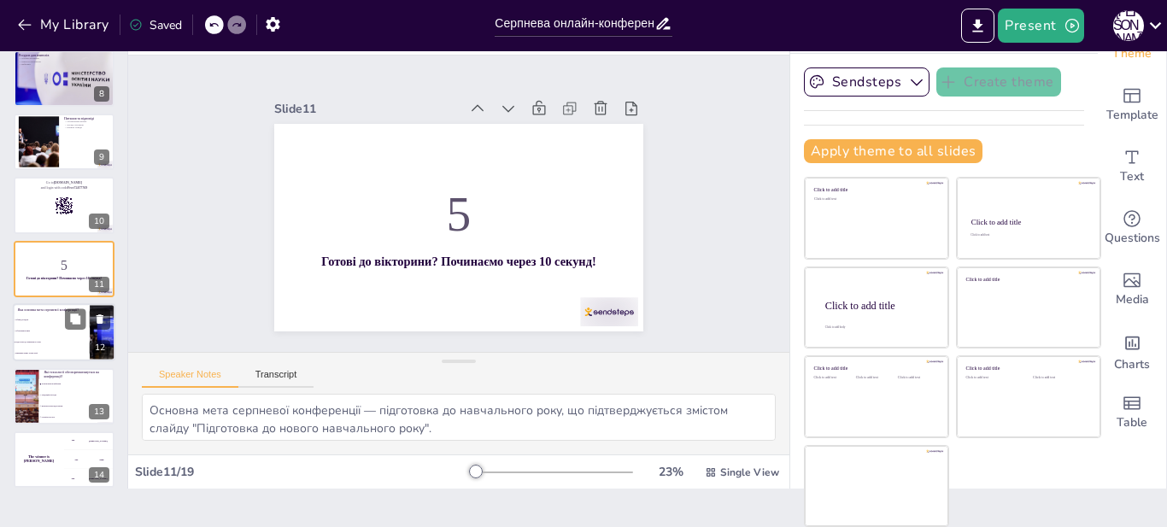
scroll to position [521, 0]
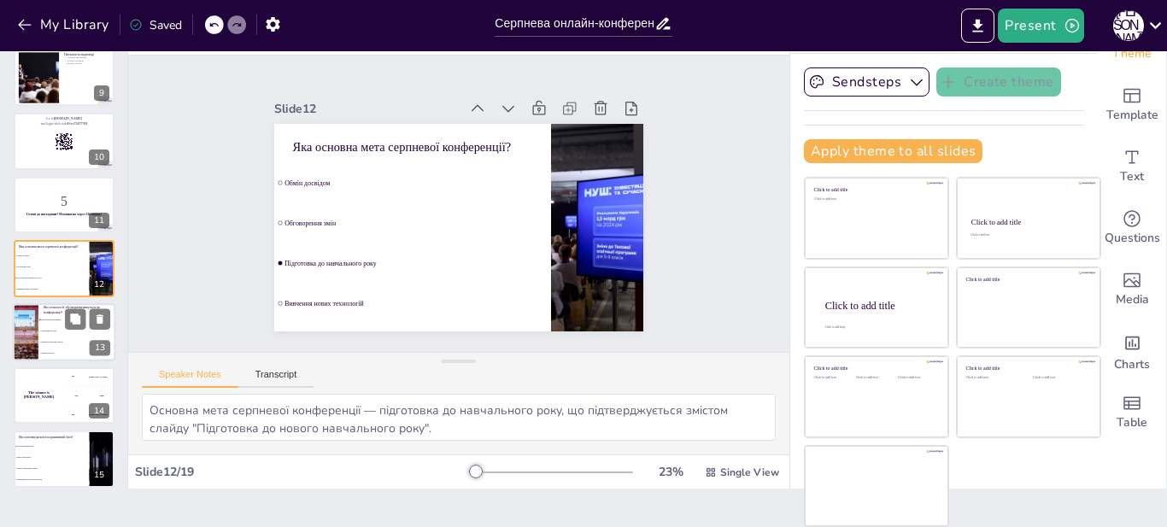
click at [65, 336] on li "Традиційні методи" at bounding box center [76, 331] width 77 height 11
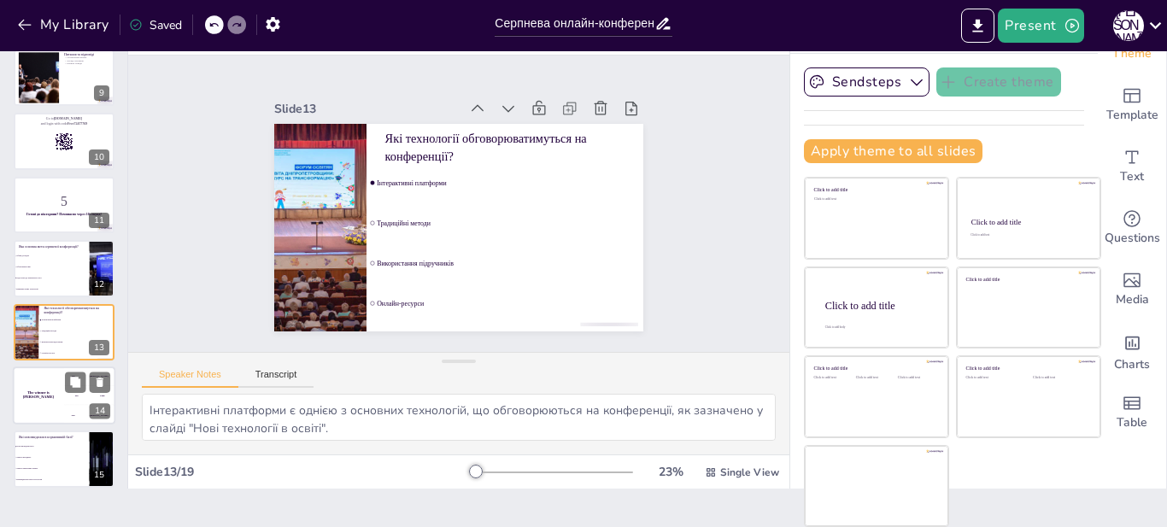
scroll to position [585, 0]
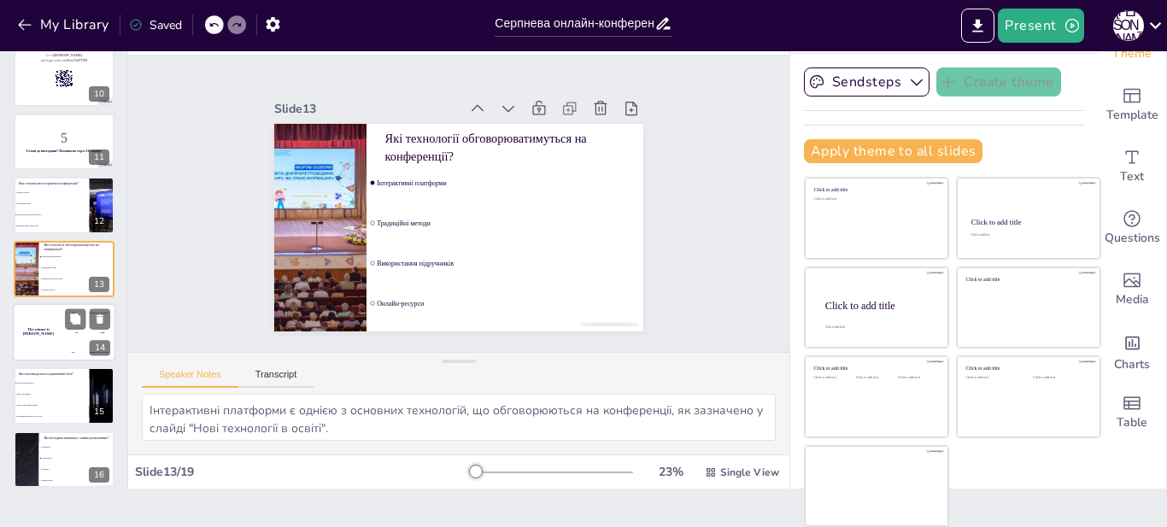
click at [45, 323] on div "The winner is [PERSON_NAME]" at bounding box center [38, 332] width 51 height 58
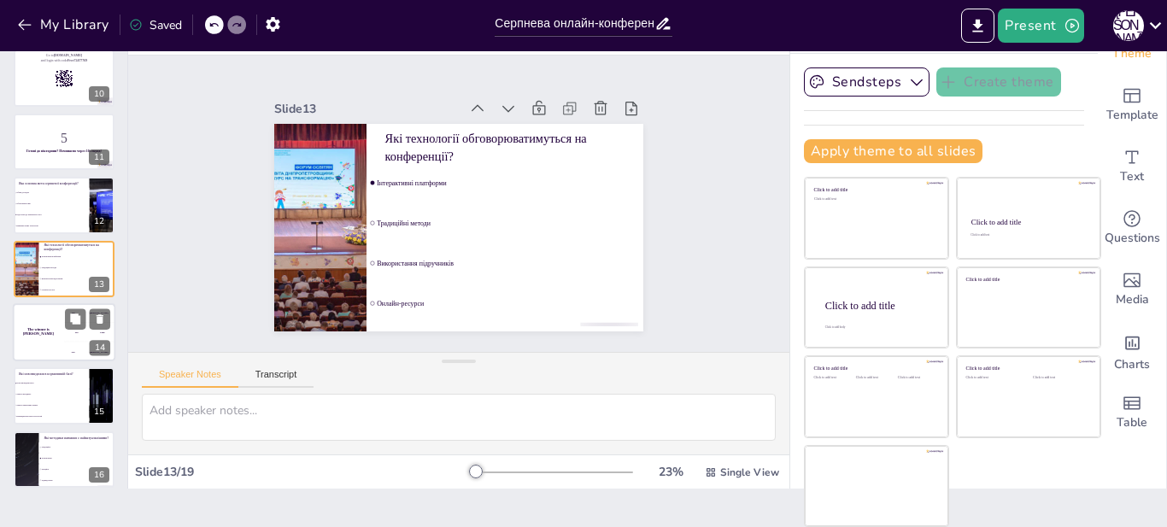
scroll to position [649, 0]
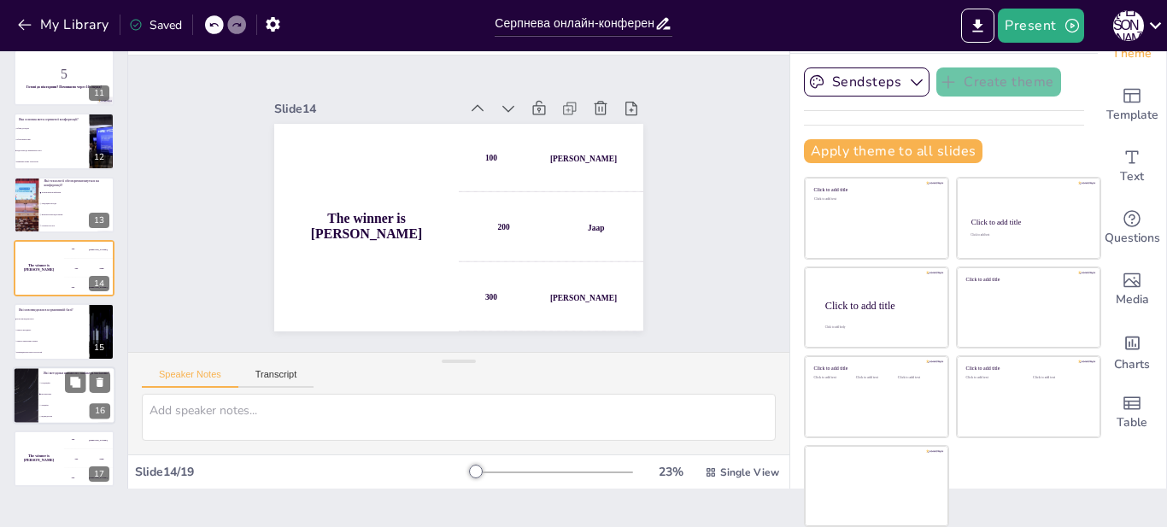
click at [31, 394] on div at bounding box center [25, 396] width 103 height 58
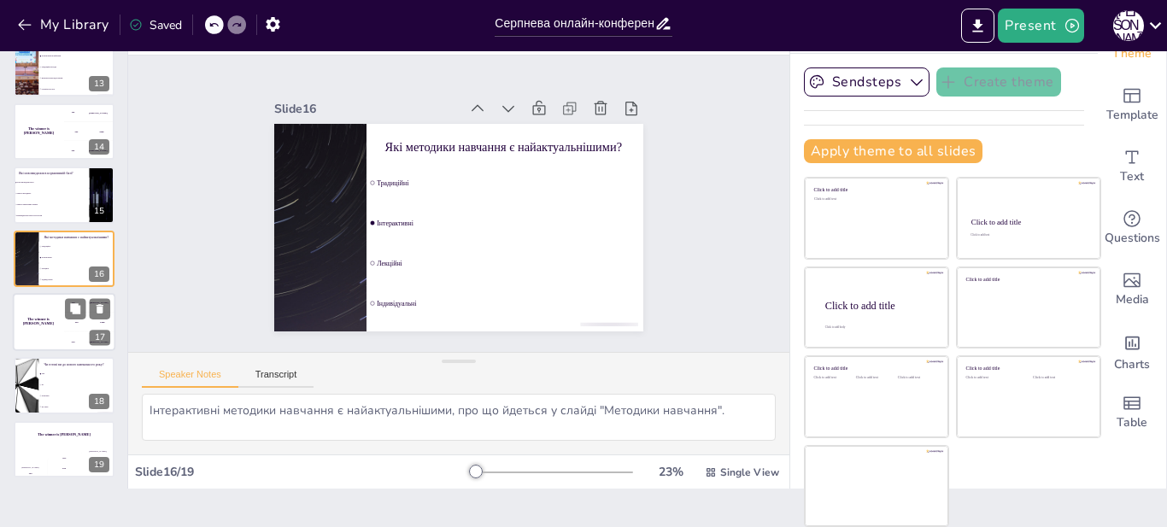
scroll to position [788, 0]
click at [36, 317] on h4 "The winner is [PERSON_NAME]" at bounding box center [38, 319] width 51 height 9
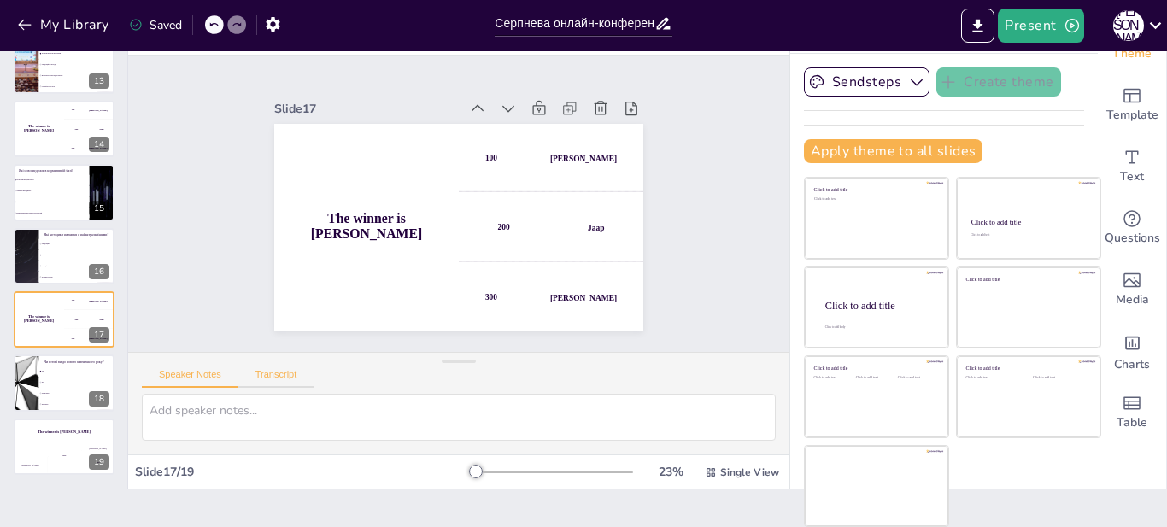
click at [289, 372] on button "Transcript" at bounding box center [276, 378] width 76 height 19
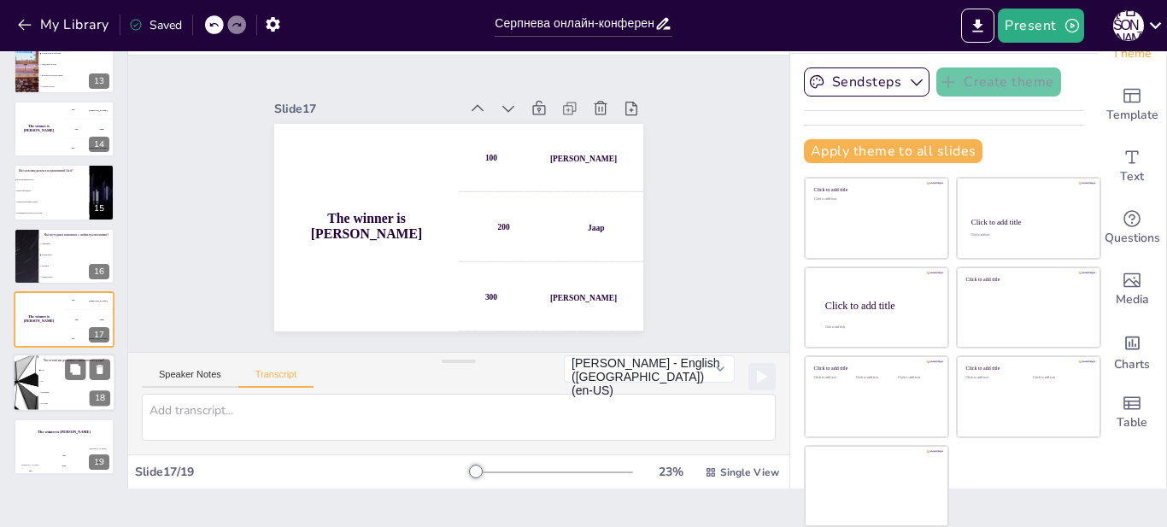
click at [44, 385] on li "Ні" at bounding box center [76, 382] width 77 height 11
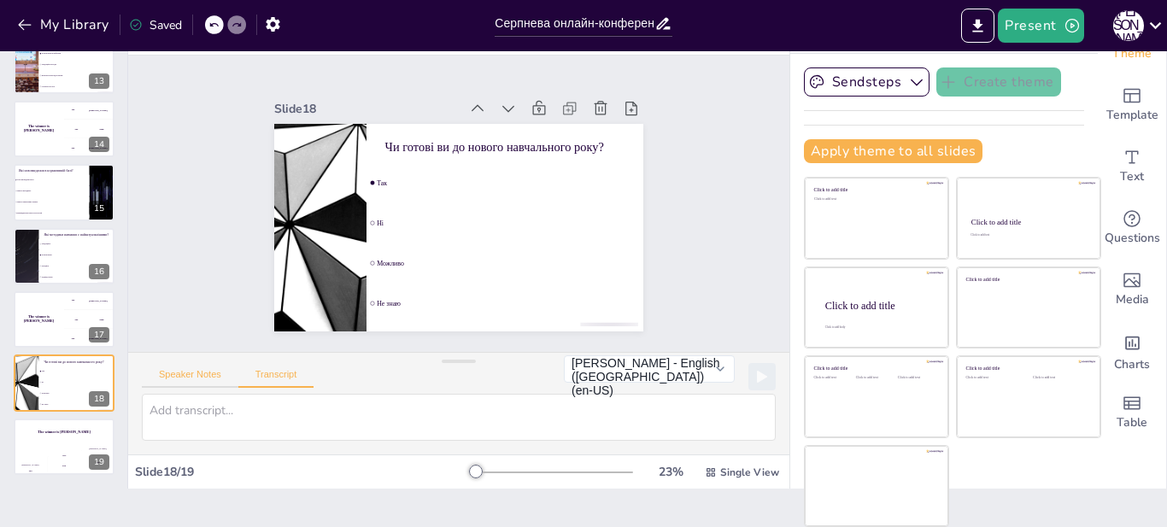
click at [179, 377] on button "Speaker Notes" at bounding box center [190, 378] width 97 height 19
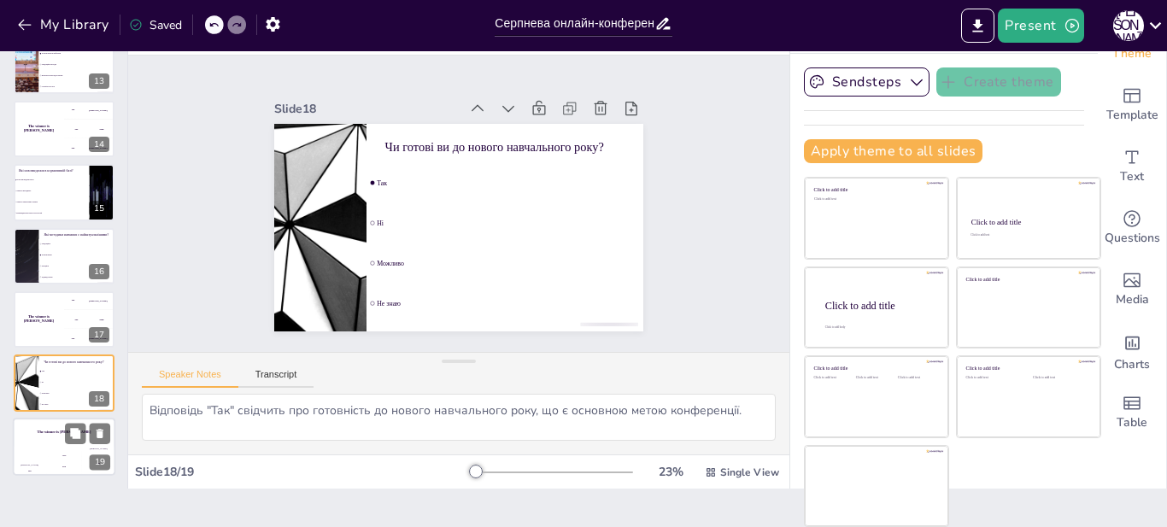
click at [28, 436] on div "The winner is [PERSON_NAME]" at bounding box center [64, 432] width 103 height 29
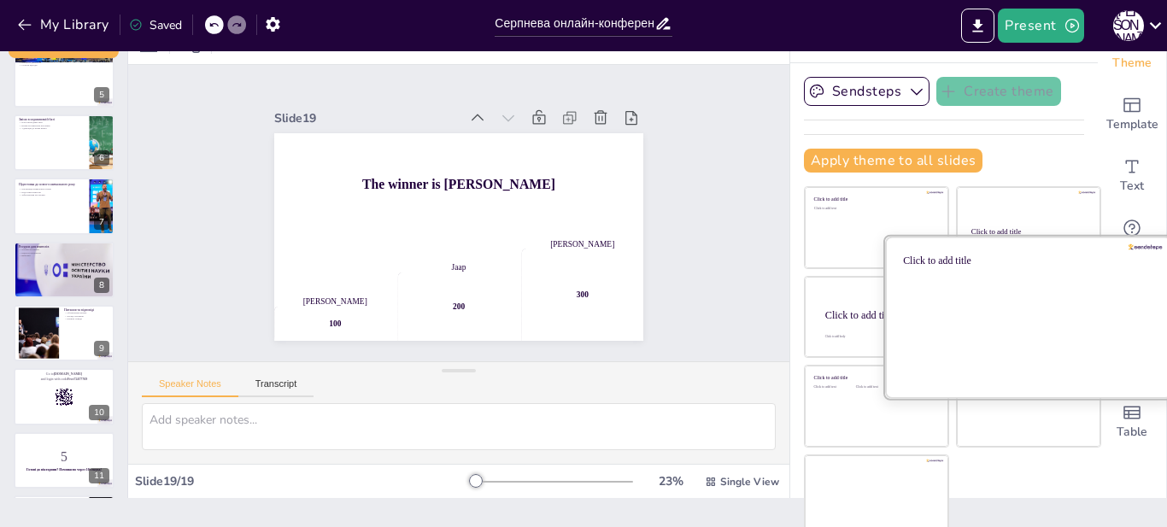
scroll to position [0, 0]
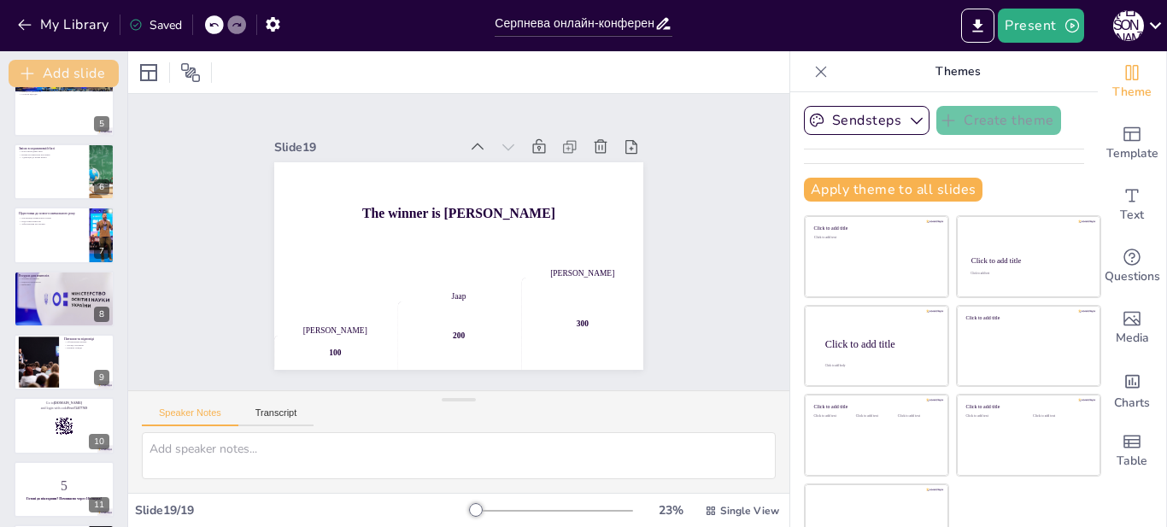
click at [58, 71] on button "Add slide" at bounding box center [64, 73] width 110 height 27
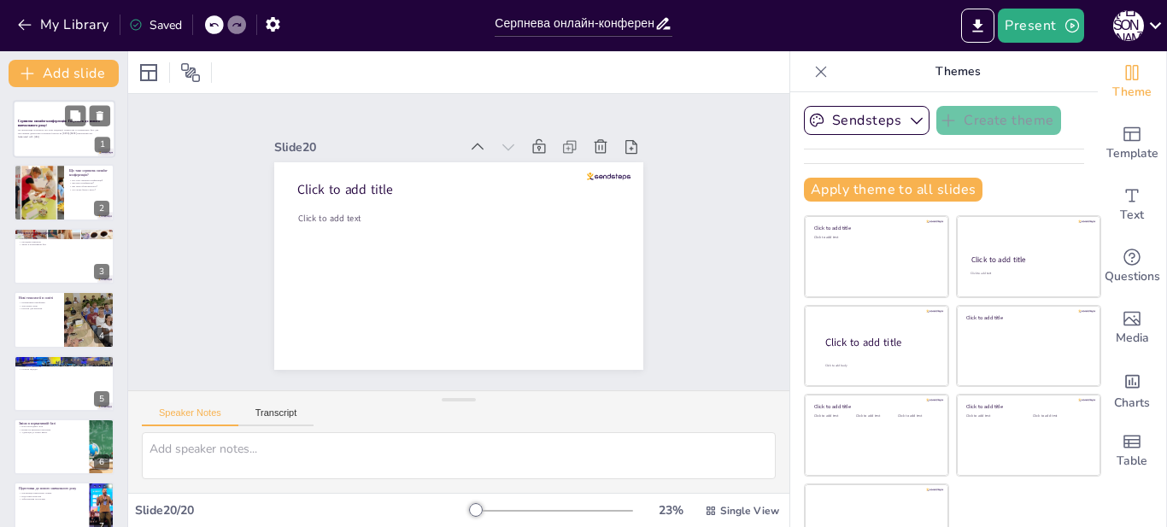
click at [44, 122] on strong "Серпнева онлайн-конференція: Готуємось до нового навчального року!" at bounding box center [59, 123] width 82 height 9
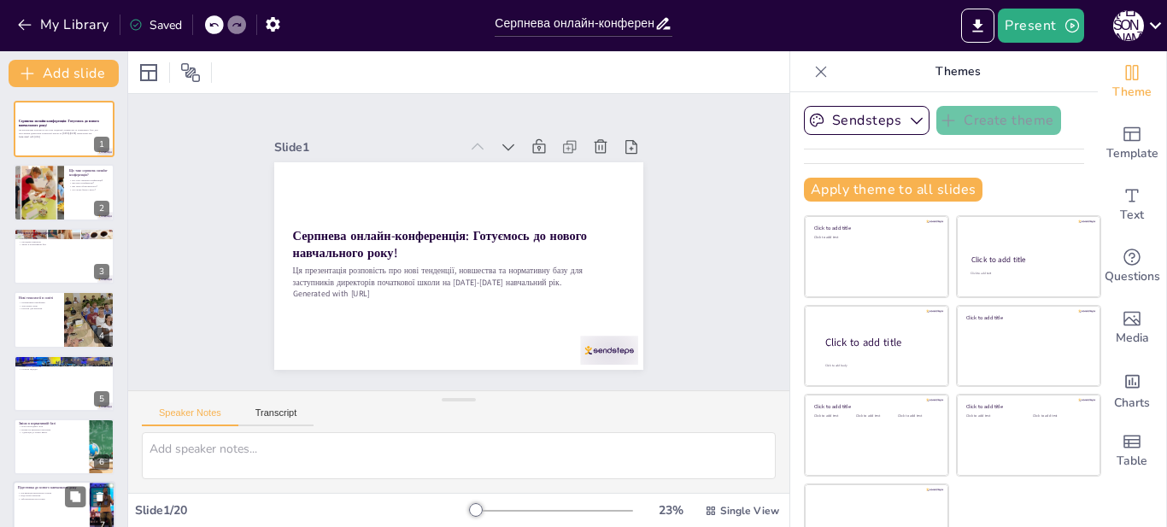
click at [49, 498] on p "Забезпечення ресурсами" at bounding box center [51, 499] width 67 height 3
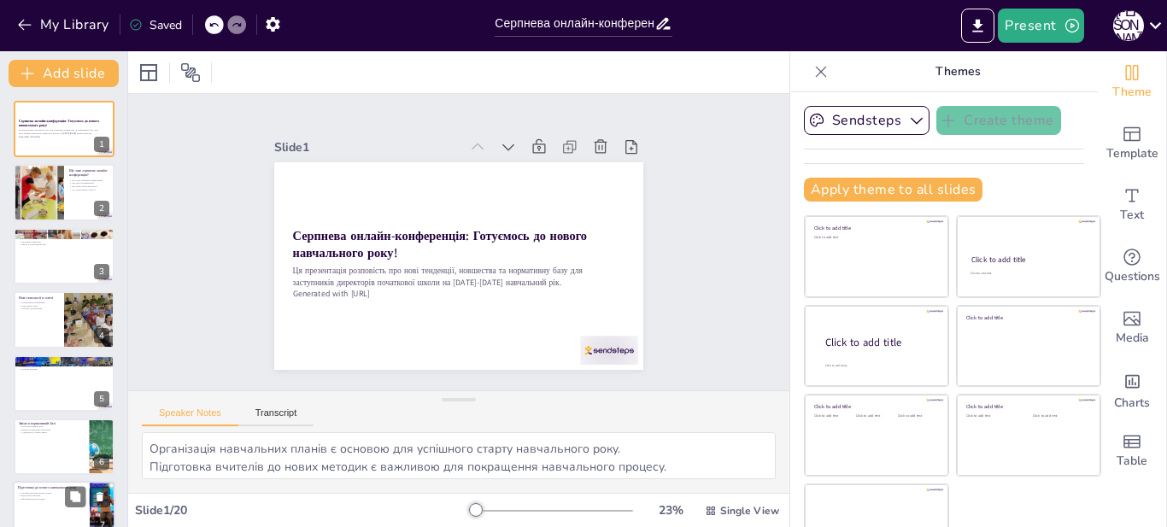
scroll to position [203, 0]
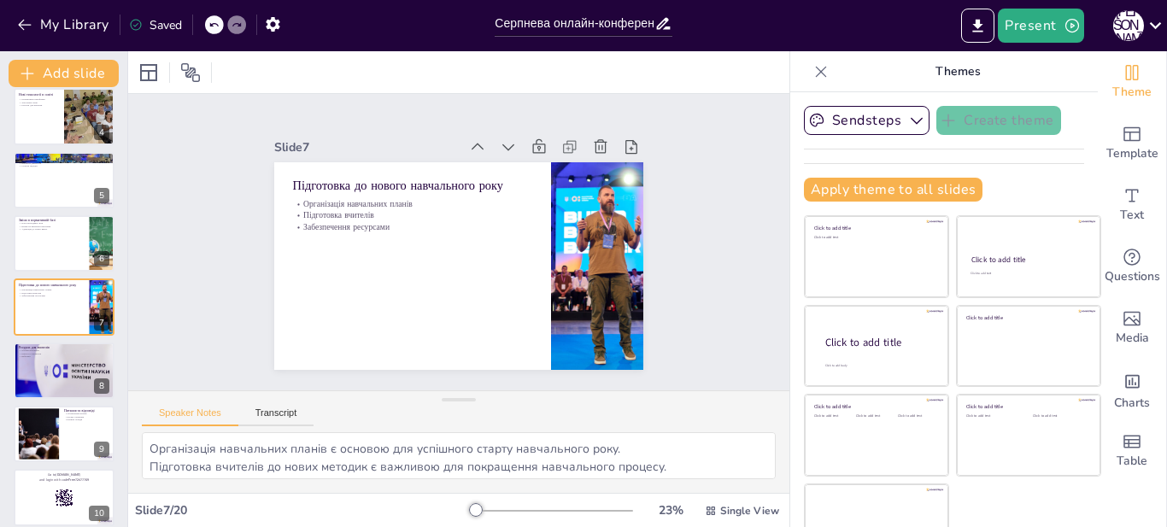
click at [667, 22] on icon at bounding box center [664, 24] width 18 height 18
click at [664, 29] on icon at bounding box center [663, 24] width 14 height 12
click at [610, 29] on input "Серпнева онлайн-конференція: Готуємось до нового навчального року!" at bounding box center [575, 23] width 160 height 25
